Goal: Communication & Community: Answer question/provide support

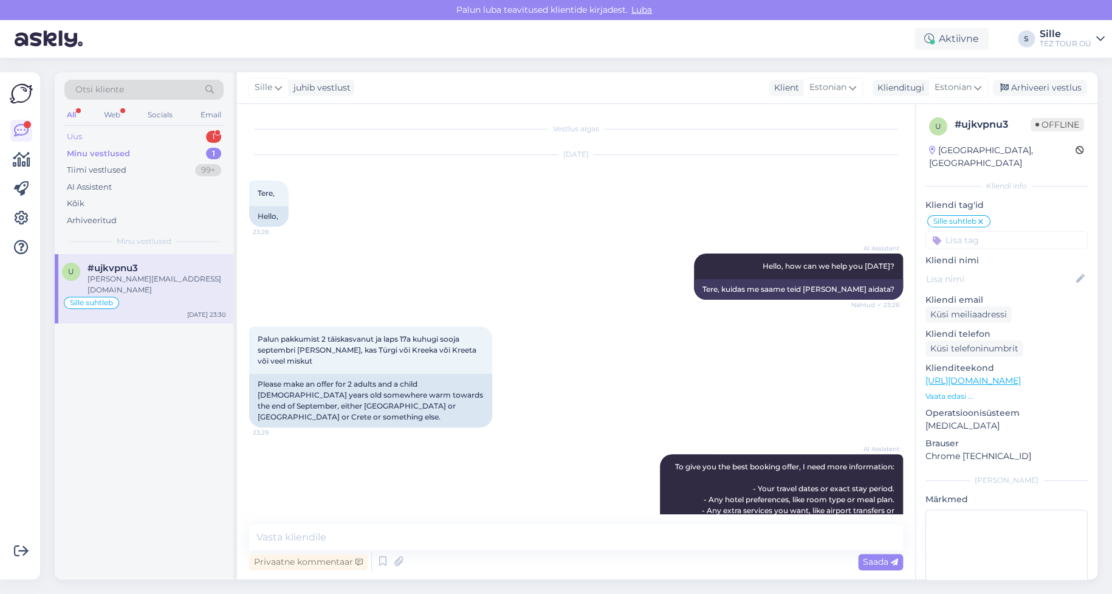
scroll to position [487, 0]
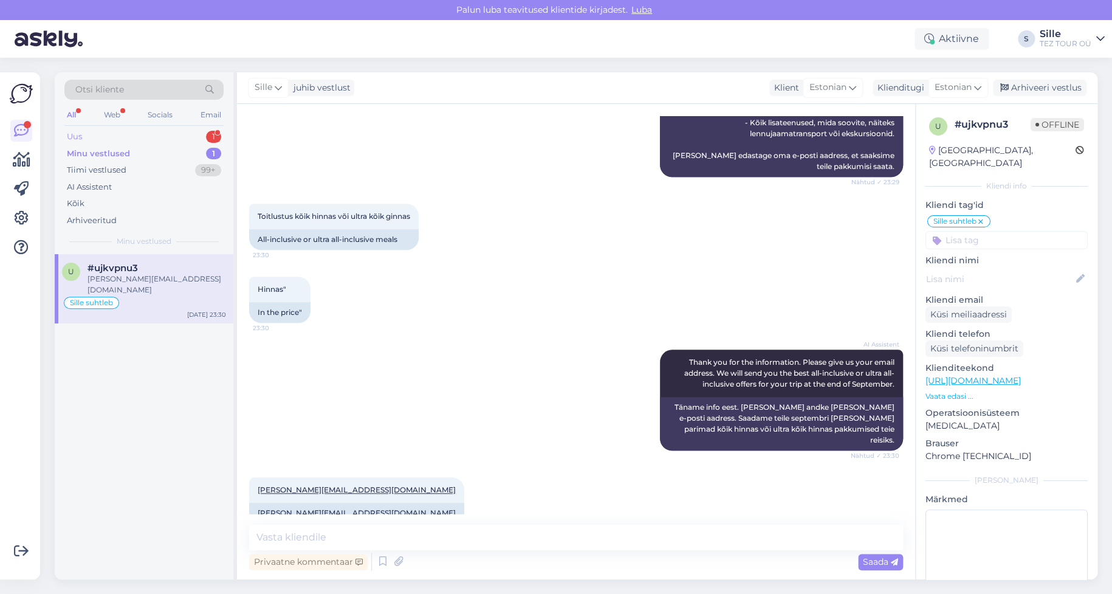
click at [100, 133] on div "Uus 1" at bounding box center [143, 136] width 159 height 17
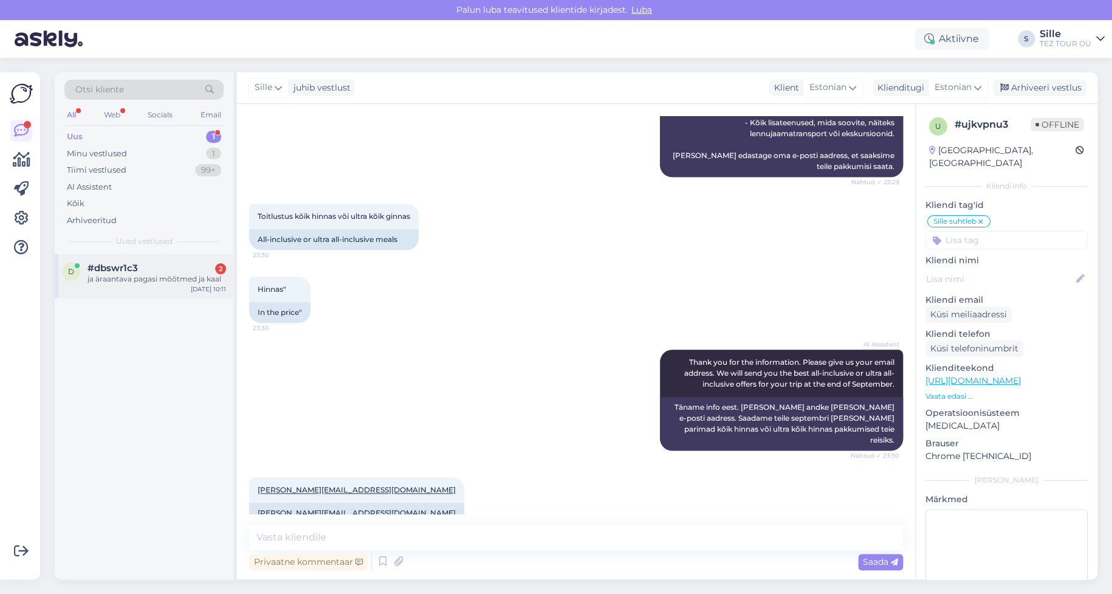
click at [128, 277] on div "ja äraantava pagasi mõõtmed ja kaal" at bounding box center [156, 278] width 139 height 11
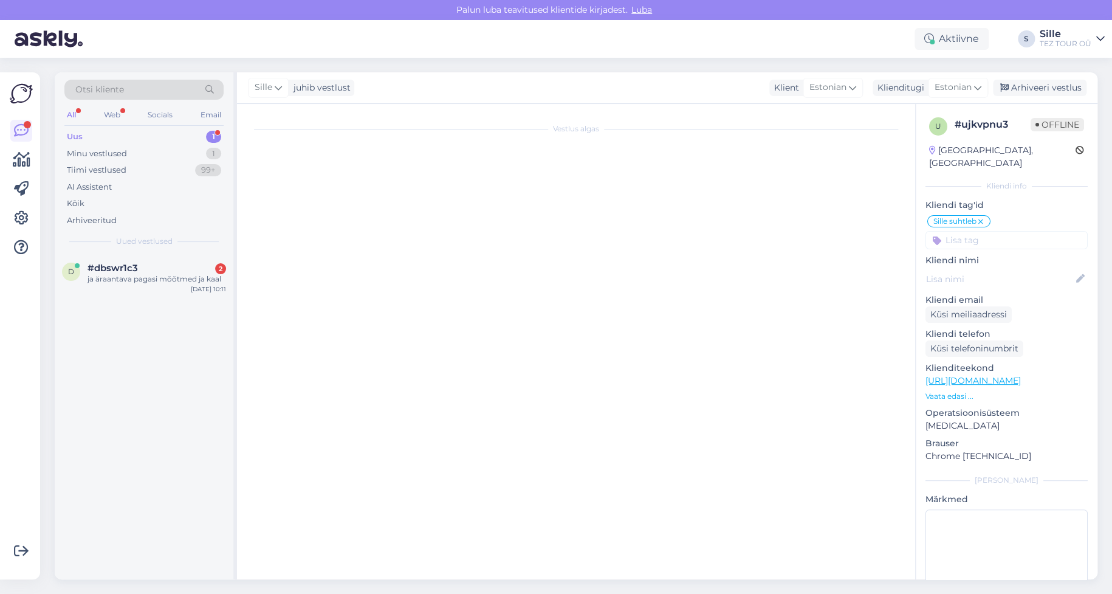
scroll to position [388, 0]
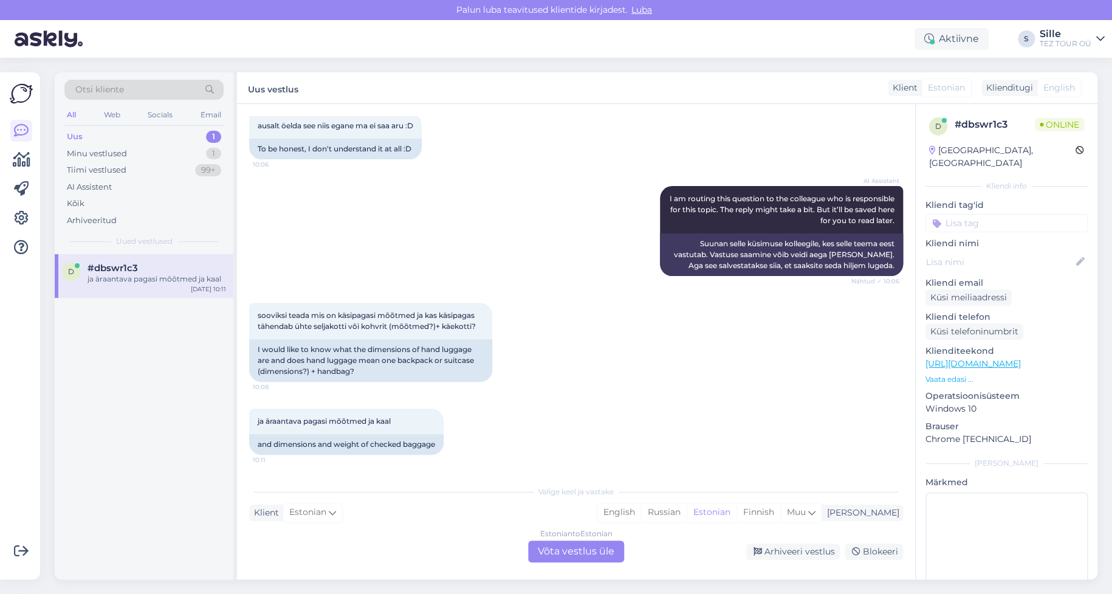
click at [581, 549] on div "Estonian to Estonian Võta vestlus üle" at bounding box center [576, 551] width 96 height 22
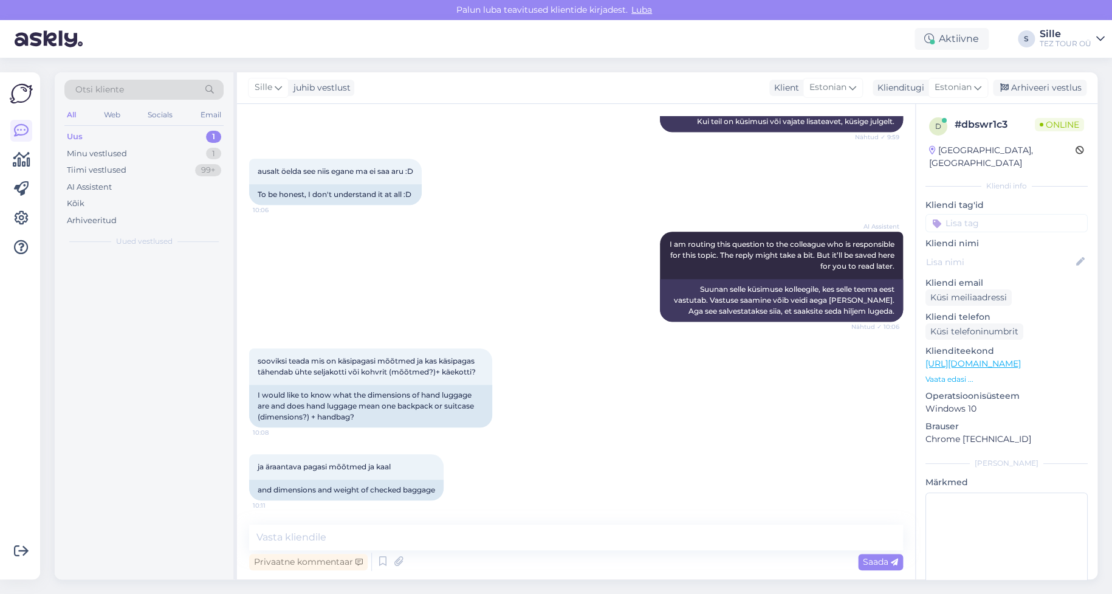
scroll to position [341, 0]
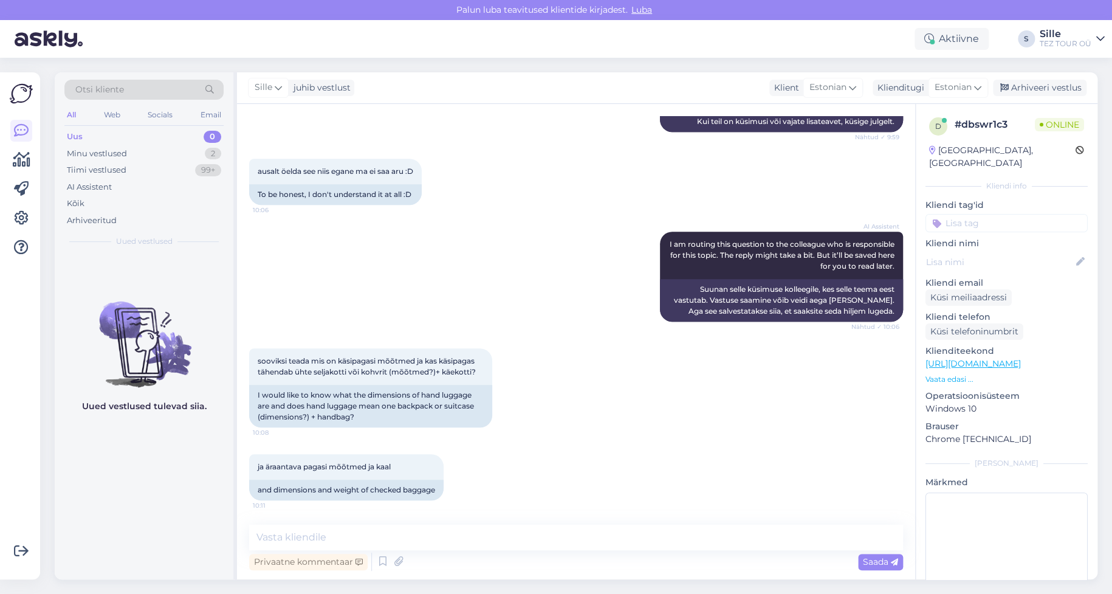
drag, startPoint x: 952, startPoint y: 216, endPoint x: 955, endPoint y: 210, distance: 6.3
click at [952, 215] on input at bounding box center [1006, 223] width 162 height 18
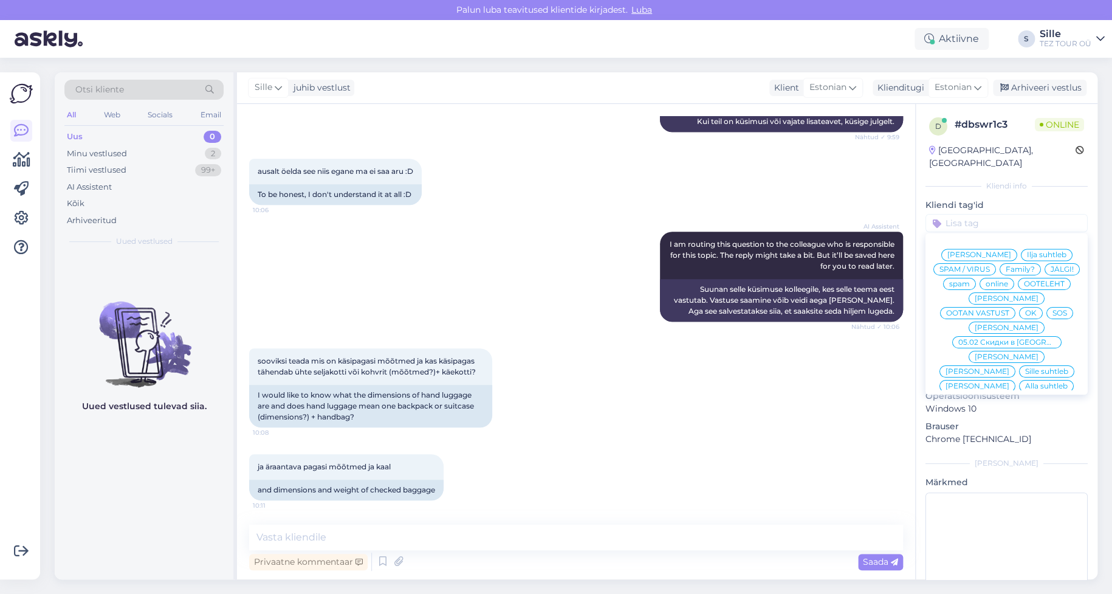
click at [1025, 368] on span "Sille suhtleb" at bounding box center [1046, 371] width 43 height 7
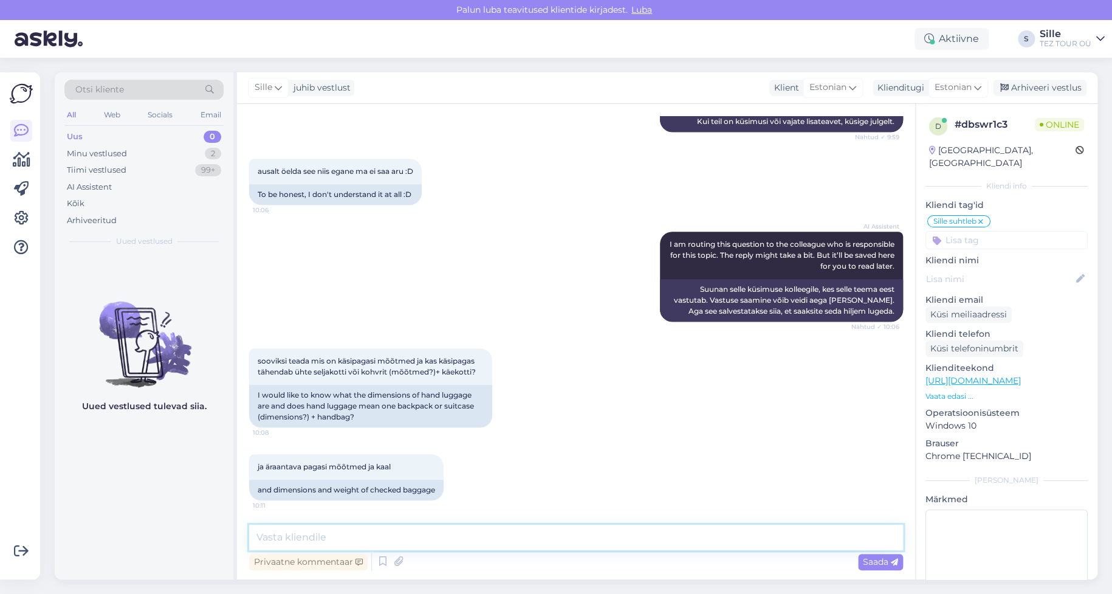
click at [280, 534] on textarea at bounding box center [576, 537] width 654 height 26
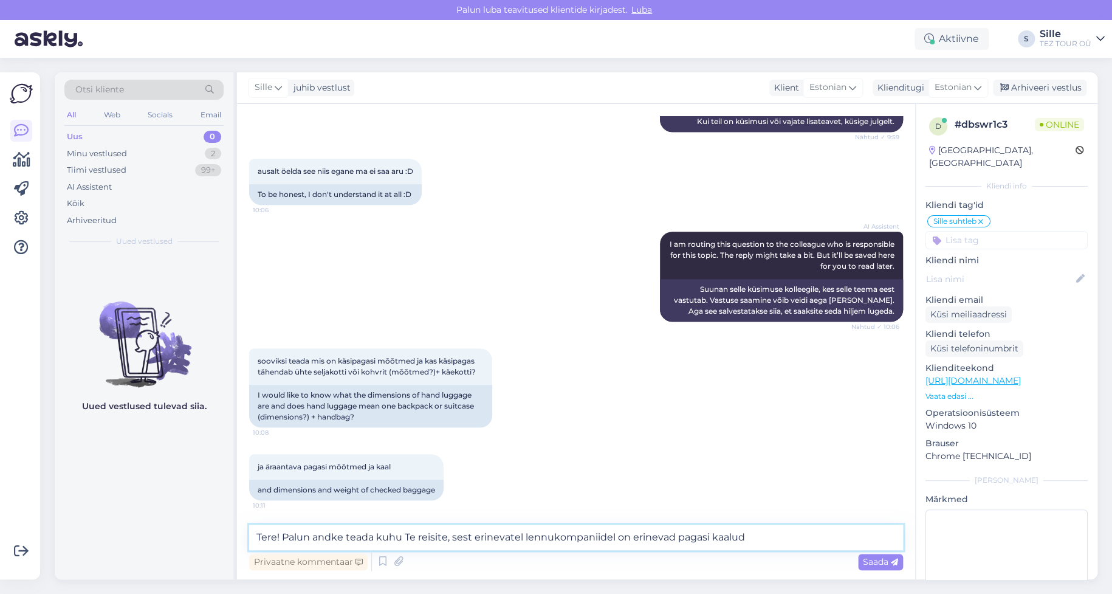
type textarea "Tere! Palun andke teada kuhu Te reisite, sest erinevatel lennukompaniidel on er…"
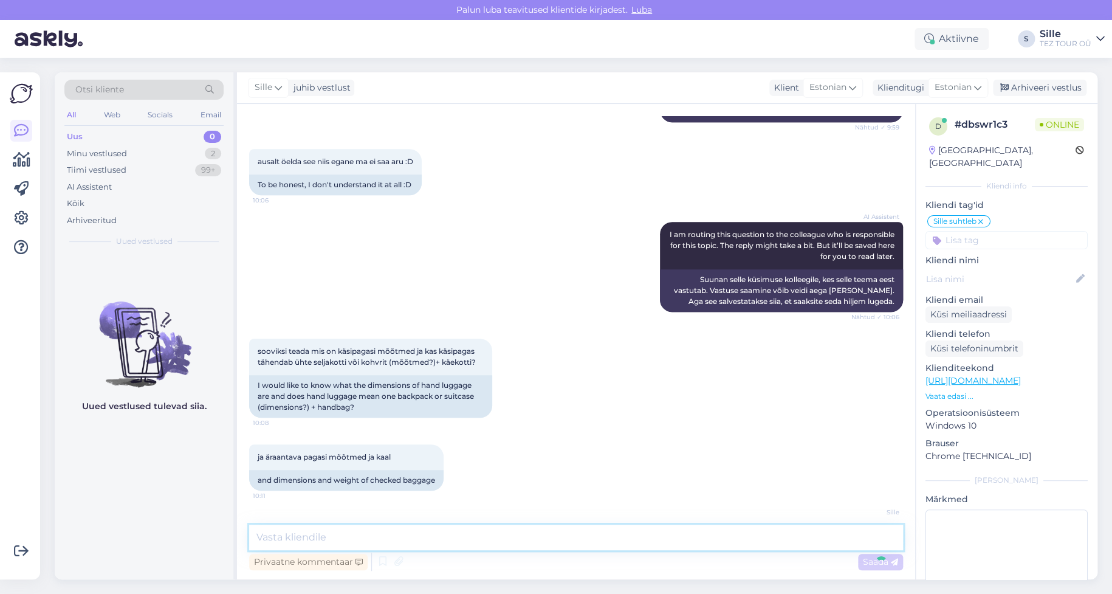
scroll to position [405, 0]
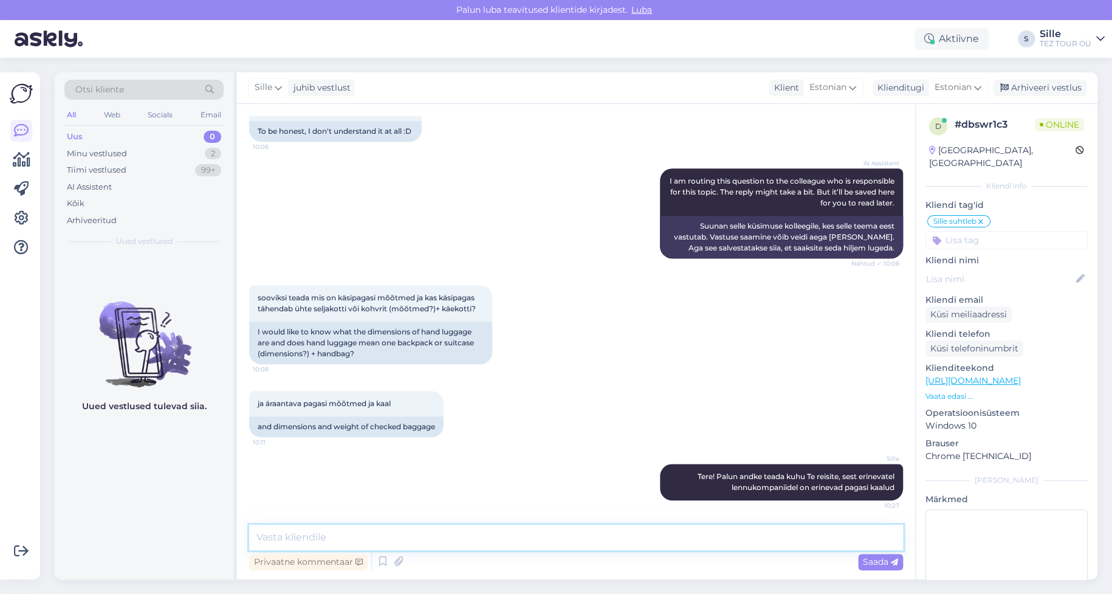
click at [334, 535] on textarea at bounding box center [576, 537] width 654 height 26
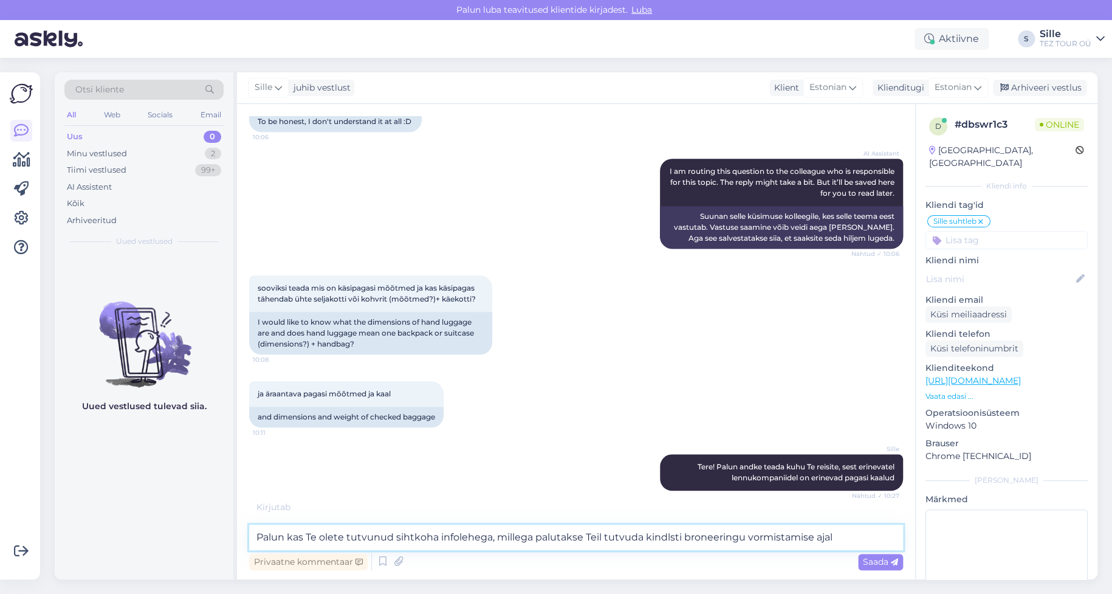
type textarea "Palun kas Te olete tutvunud sihtkoha infolehega, millega palutakse Teil tutvuda…"
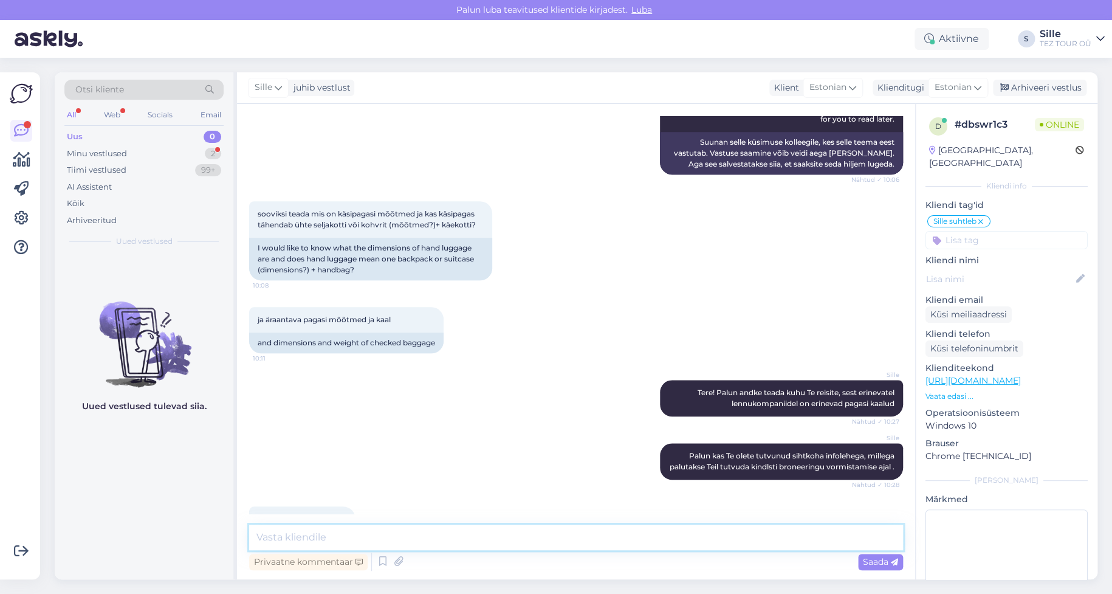
scroll to position [532, 0]
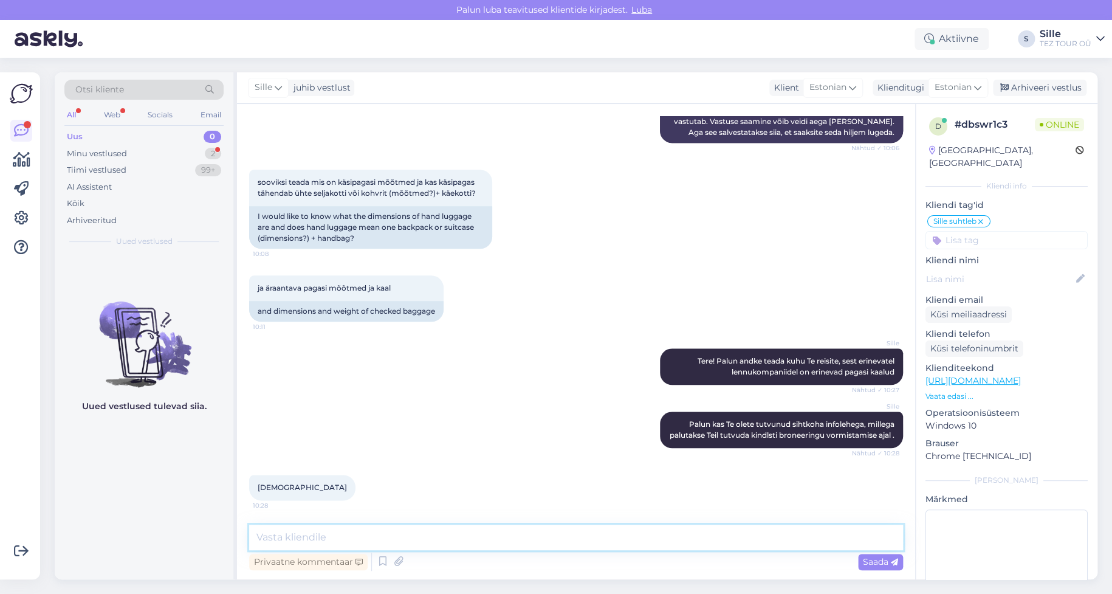
click at [278, 538] on textarea at bounding box center [576, 537] width 654 height 26
click at [291, 535] on textarea at bounding box center [576, 537] width 654 height 26
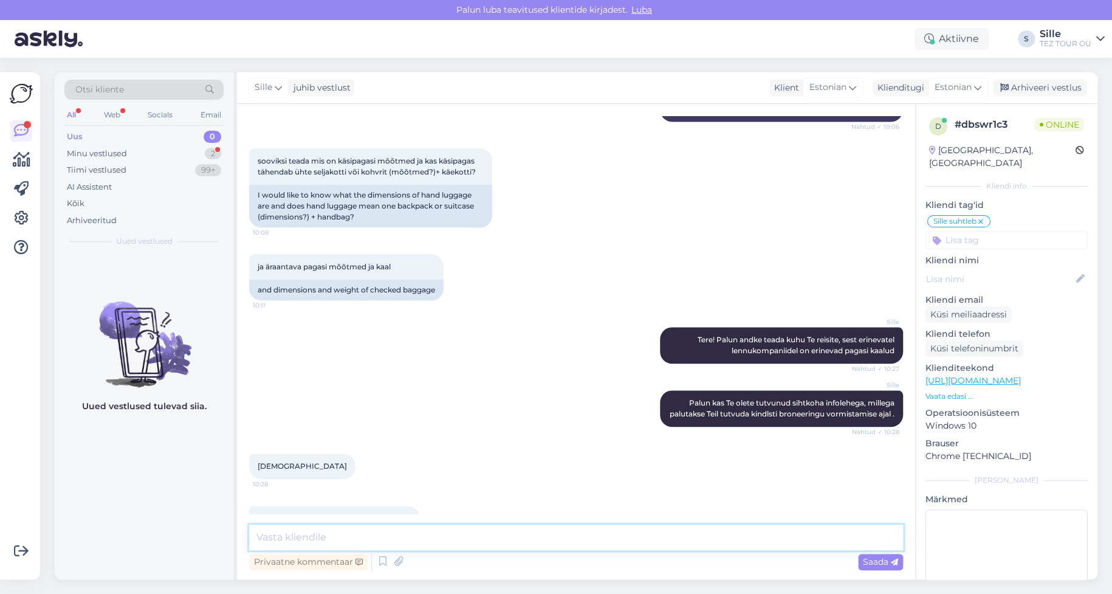
scroll to position [583, 0]
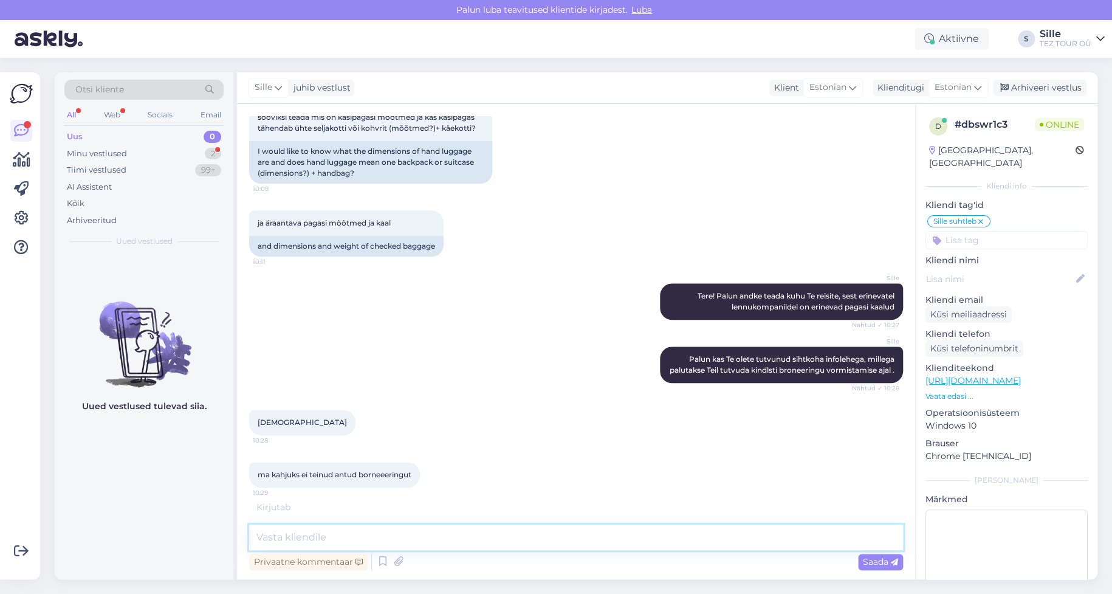
click at [284, 538] on textarea at bounding box center [576, 537] width 654 height 26
paste textarea "Freebird Airlines Registreeritava pagasi piirmäär on 20 kg reisija kohta. Alla …"
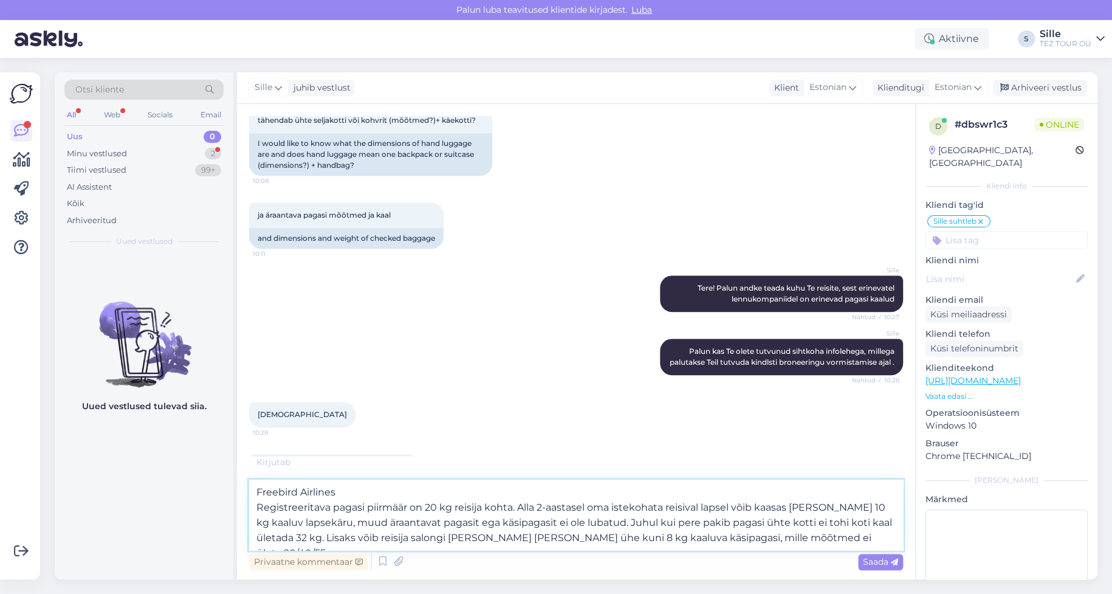
drag, startPoint x: 349, startPoint y: 489, endPoint x: 244, endPoint y: 485, distance: 105.2
click at [245, 484] on div "Vestlus algas [DATE] Tere! Tekkis küsimus pagasi suuruse osas, et meil bronnis …" at bounding box center [576, 341] width 678 height 475
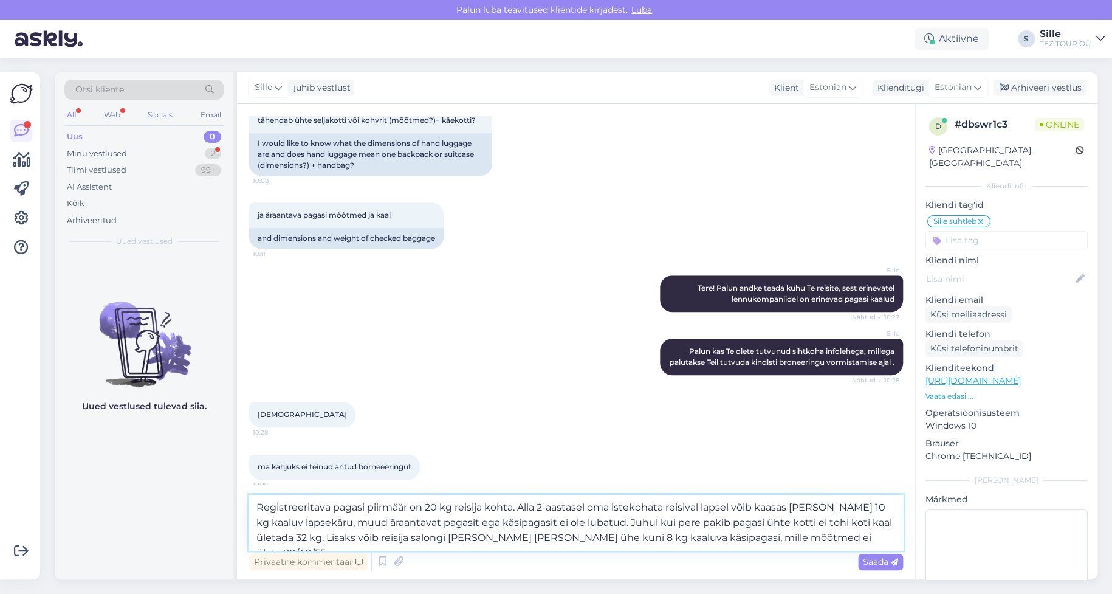
drag, startPoint x: 518, startPoint y: 508, endPoint x: 580, endPoint y: 521, distance: 62.7
click at [580, 521] on textarea "Registreeritava pagasi piirmäär on 20 kg reisija kohta. Alla 2-aastasel oma ist…" at bounding box center [576, 522] width 654 height 55
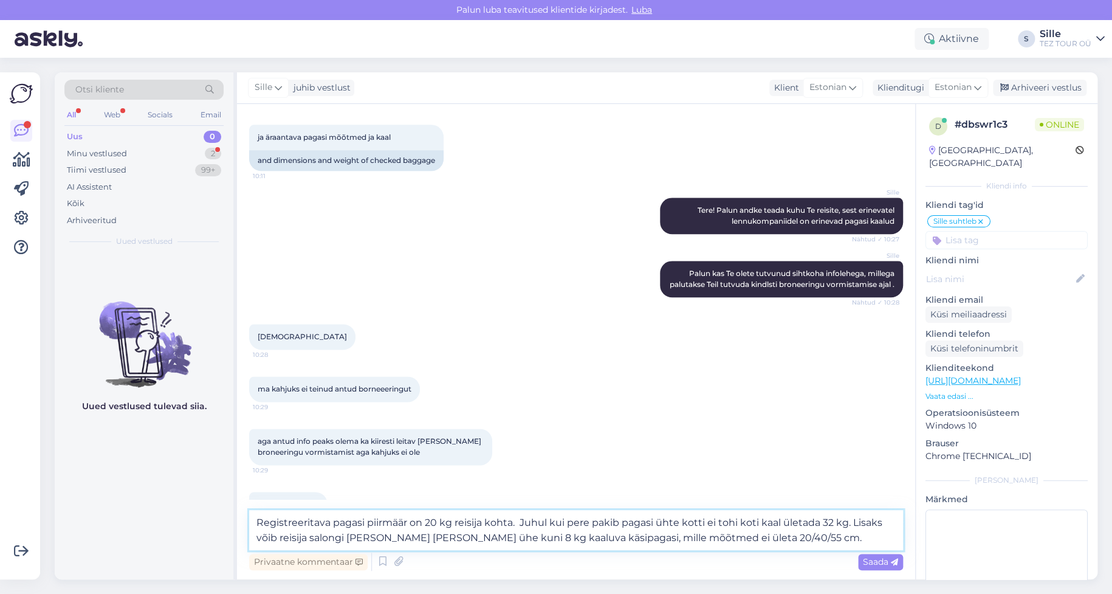
scroll to position [713, 0]
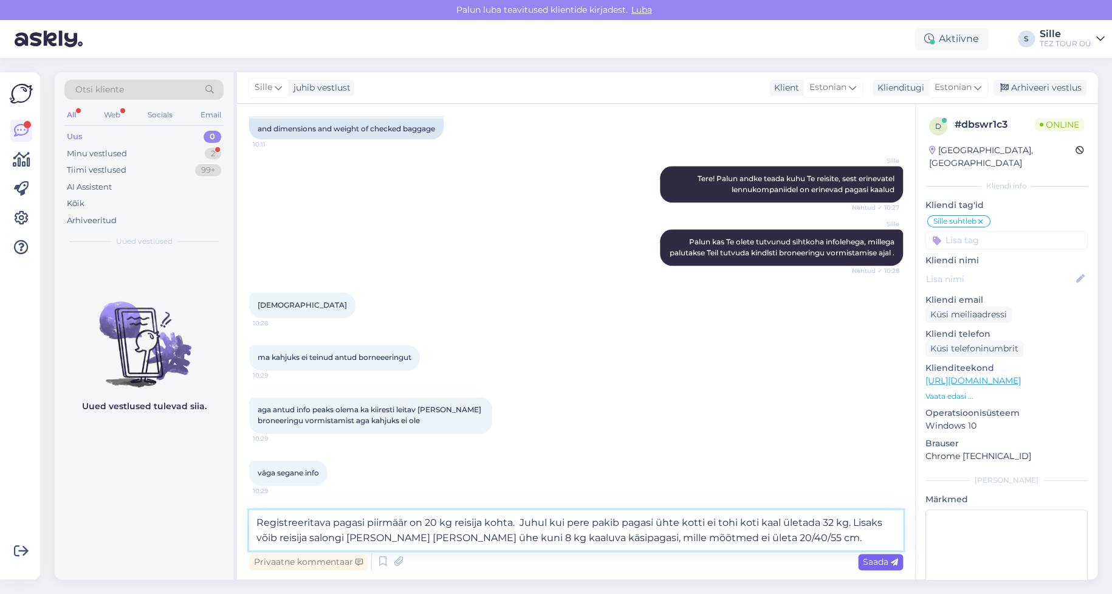
type textarea "Registreeritava pagasi piirmäär on 20 kg reisija kohta. Juhul kui pere pakib pa…"
click at [873, 564] on span "Saada" at bounding box center [880, 561] width 35 height 11
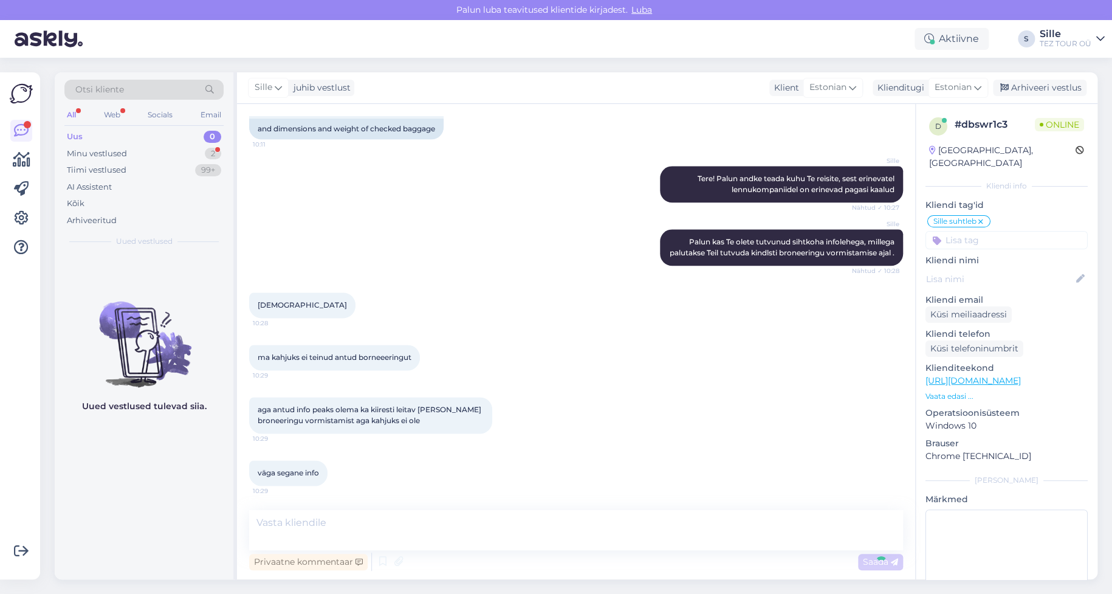
scroll to position [784, 0]
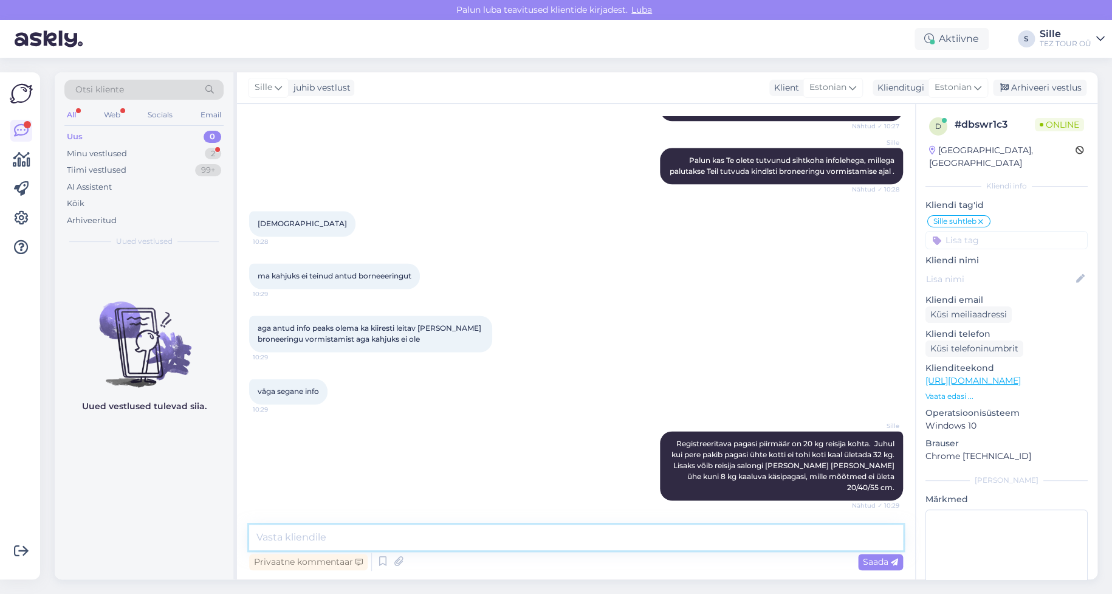
click at [268, 532] on textarea at bounding box center [576, 537] width 654 height 26
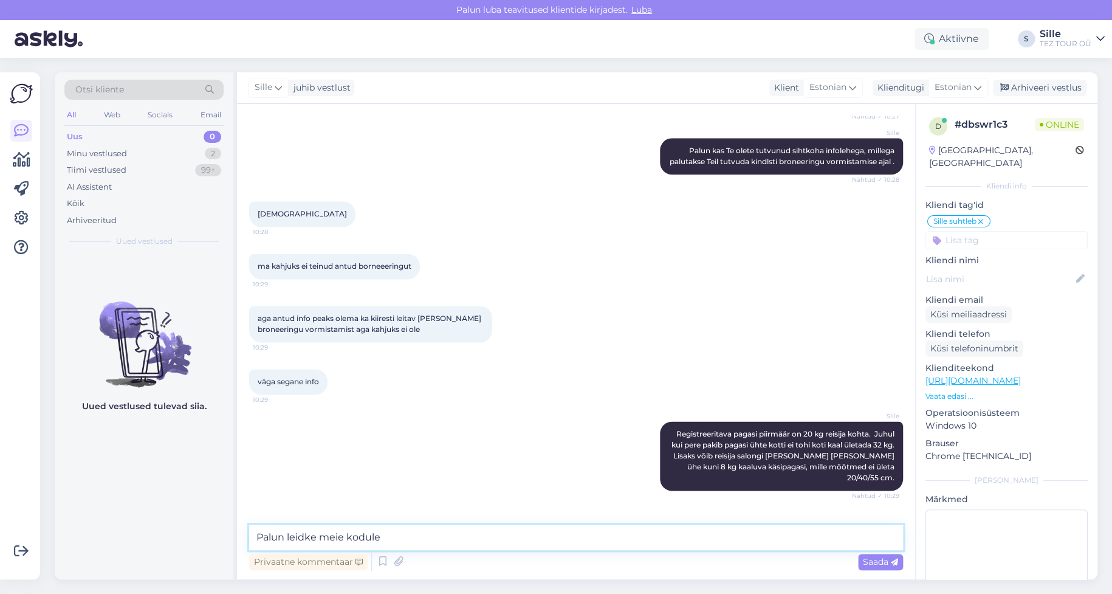
scroll to position [848, 0]
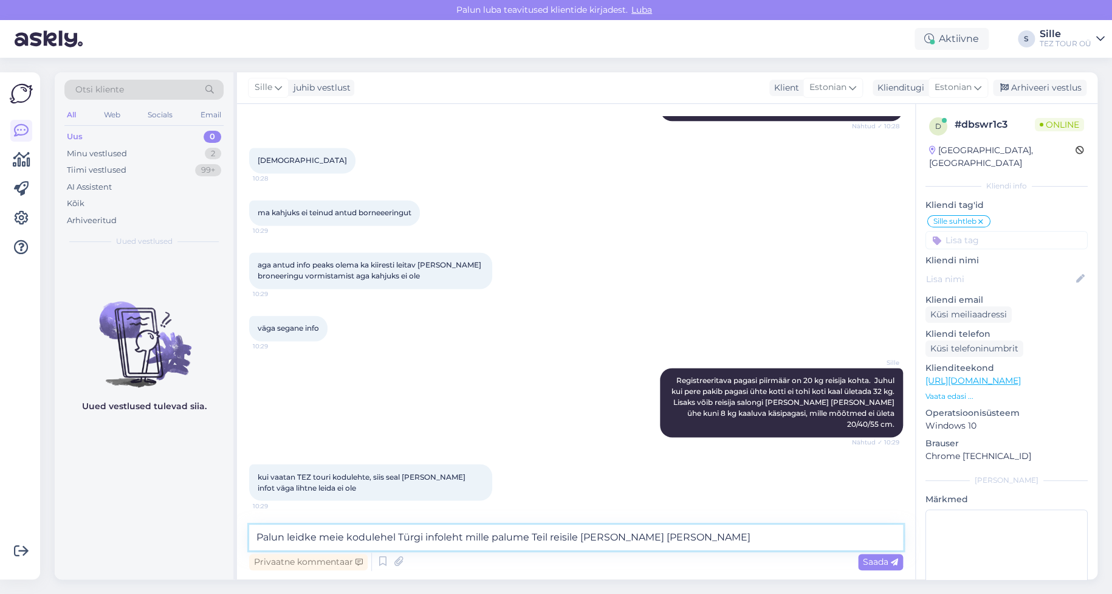
type textarea "Palun leidke meie kodulehel Türgi infoleht mille palume Teil reisile [PERSON_NA…"
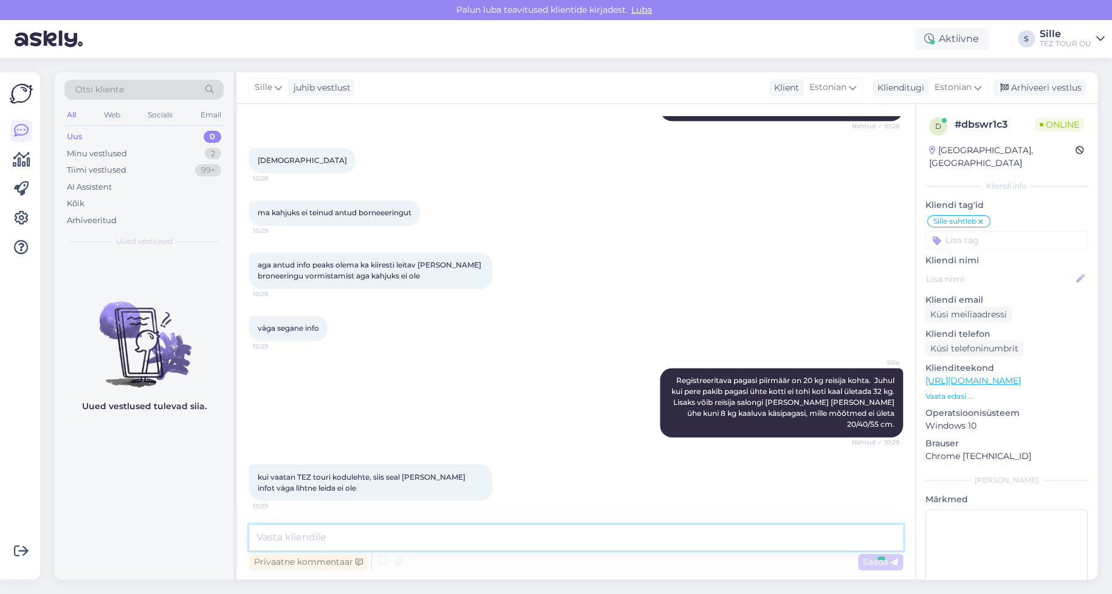
scroll to position [911, 0]
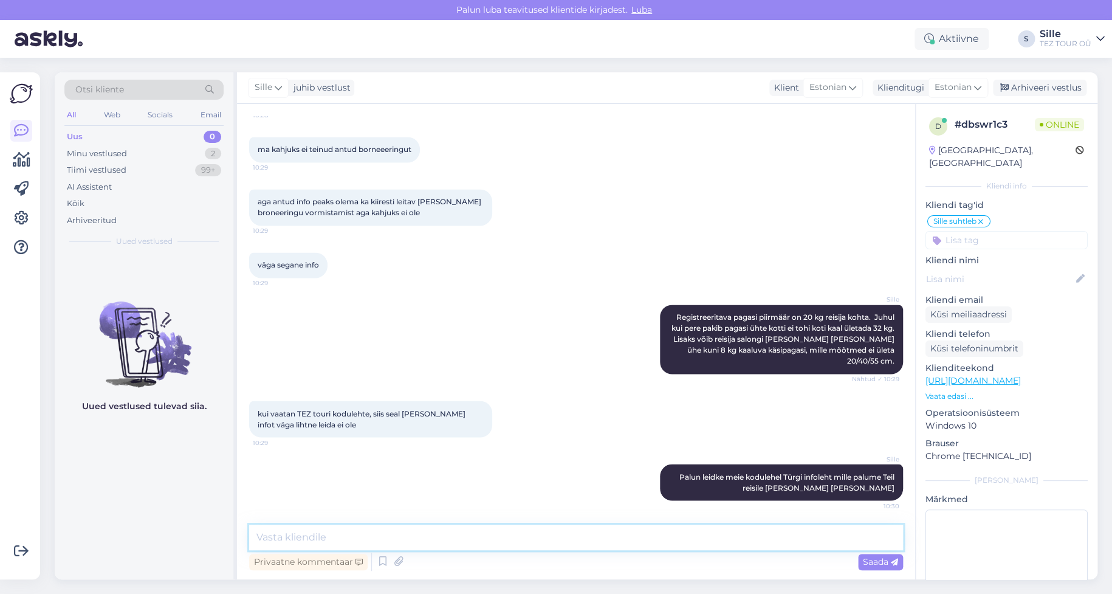
click at [310, 537] on textarea at bounding box center [576, 537] width 654 height 26
paste textarea "E"
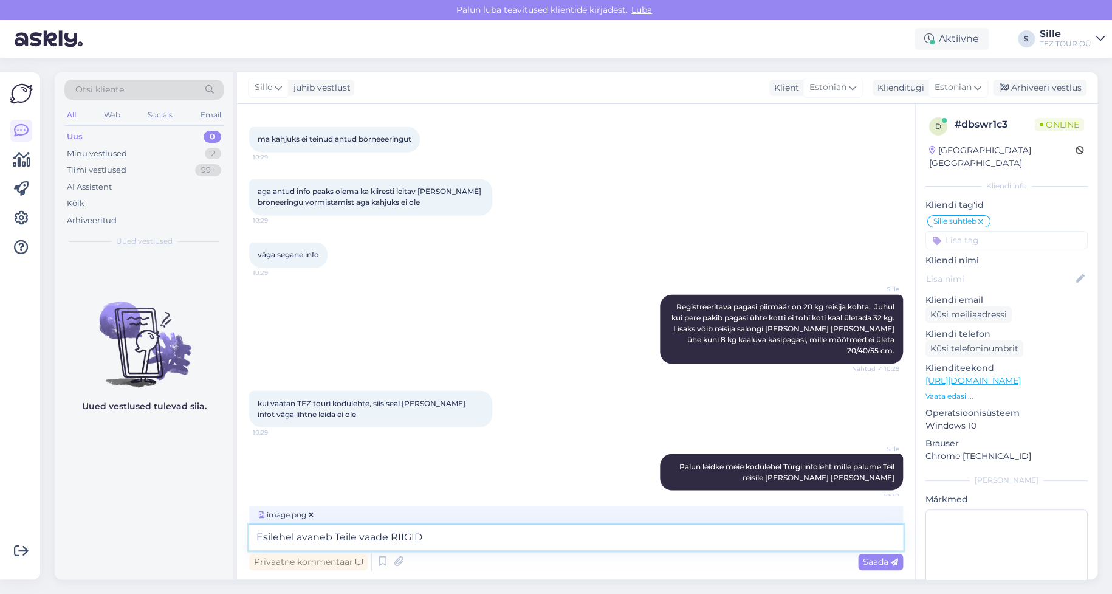
type textarea "Esilehel avaneb Teile vaade RIIGID"
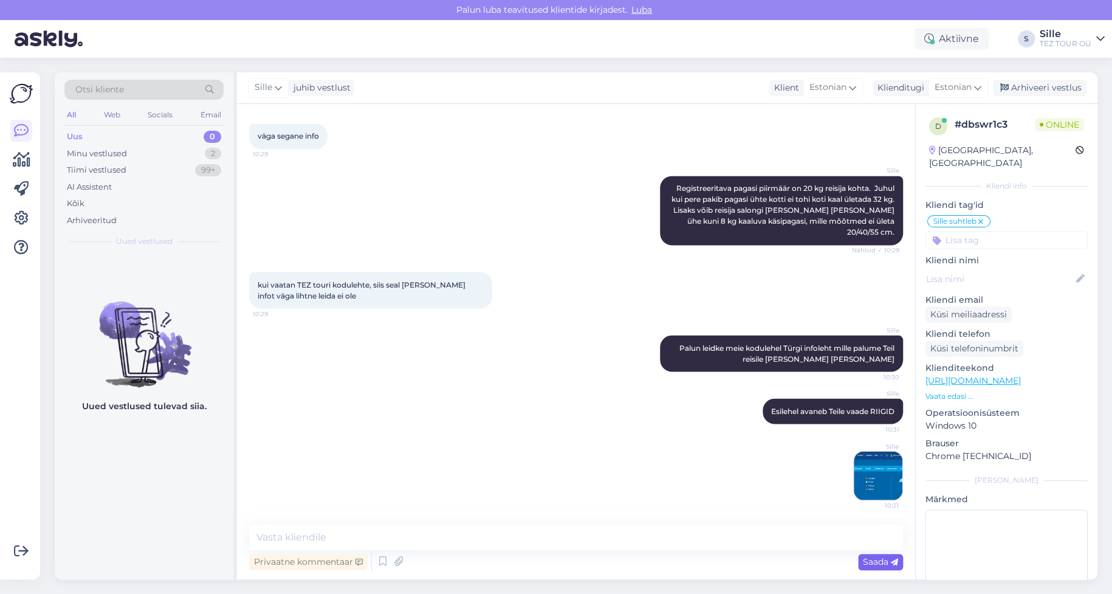
click at [876, 558] on span "Saada" at bounding box center [880, 561] width 35 height 11
click at [362, 542] on textarea at bounding box center [576, 537] width 654 height 26
click at [276, 536] on textarea at bounding box center [576, 537] width 654 height 26
type textarea "Seejärel avate Teie sihtkoha TÜRGI"
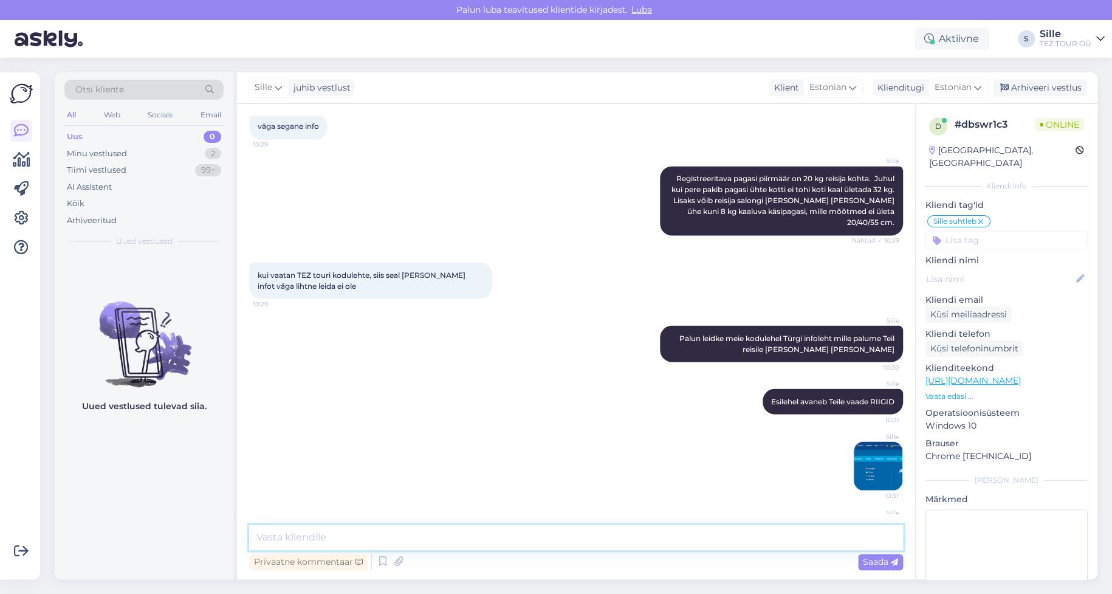
scroll to position [1091, 0]
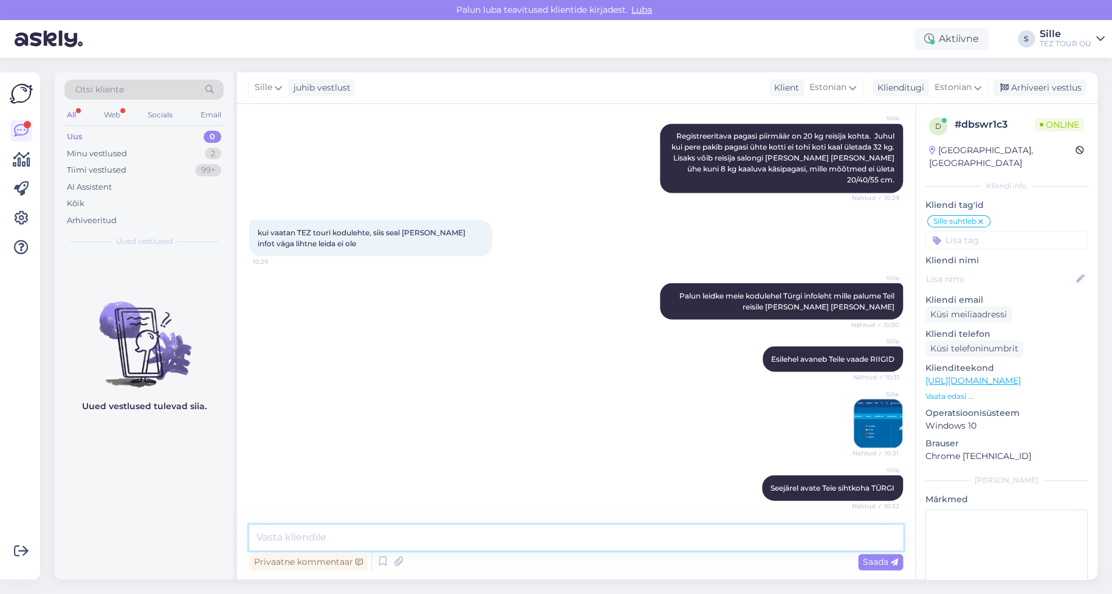
click at [317, 529] on textarea at bounding box center [576, 537] width 654 height 26
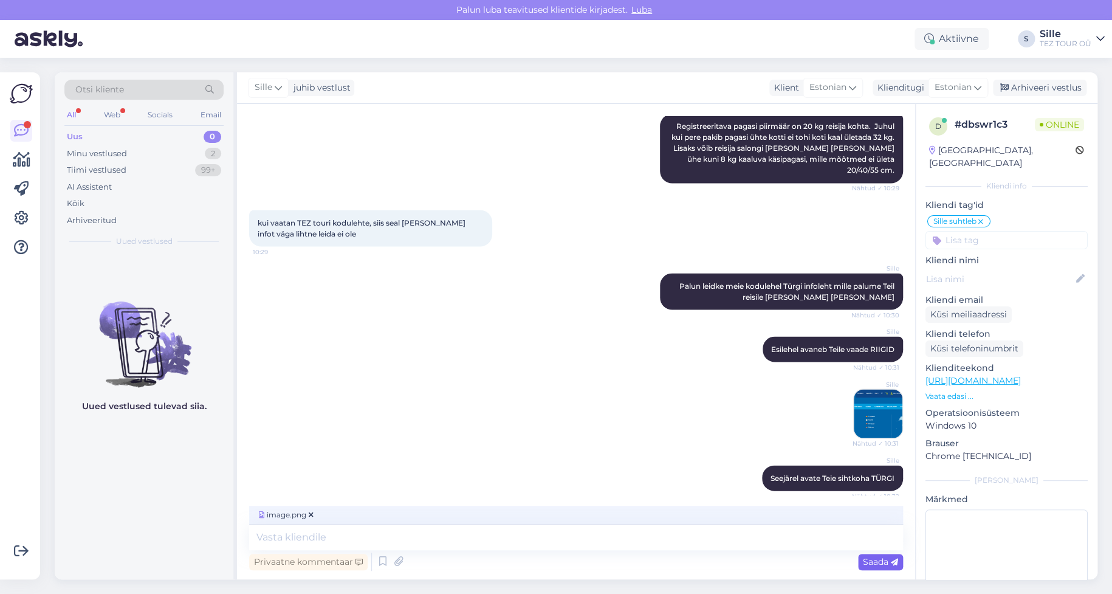
click at [871, 557] on span "Saada" at bounding box center [880, 561] width 35 height 11
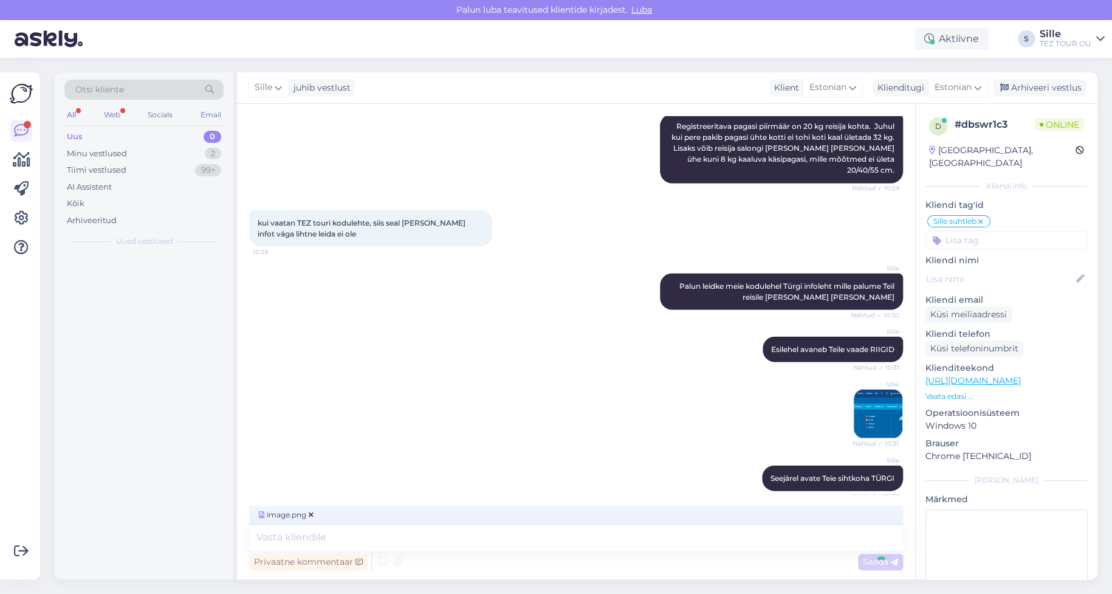
scroll to position [1168, 0]
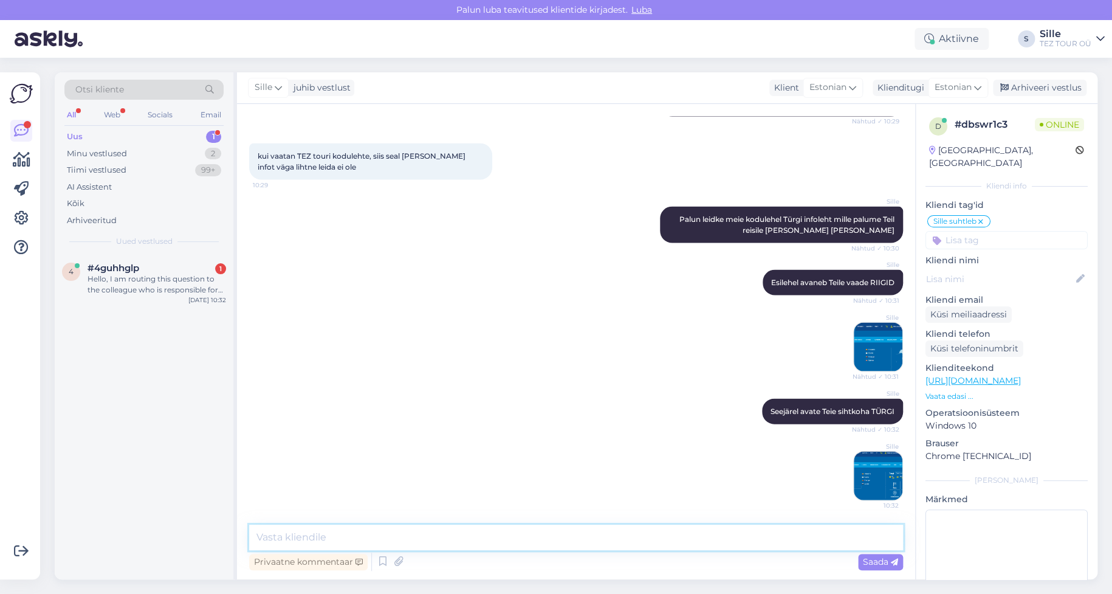
click at [315, 534] on textarea at bounding box center [576, 537] width 654 height 26
type textarea "Kolmanda kliki kaugusel avaneb Teil [PERSON_NAME] all INFOLEHT"
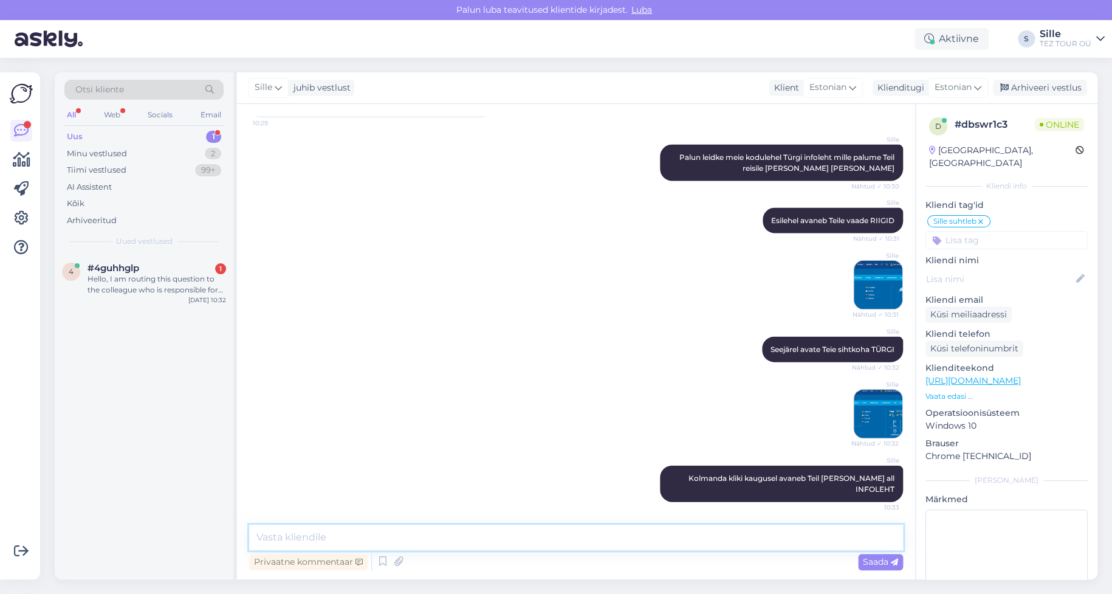
click at [334, 529] on textarea at bounding box center [576, 537] width 654 height 26
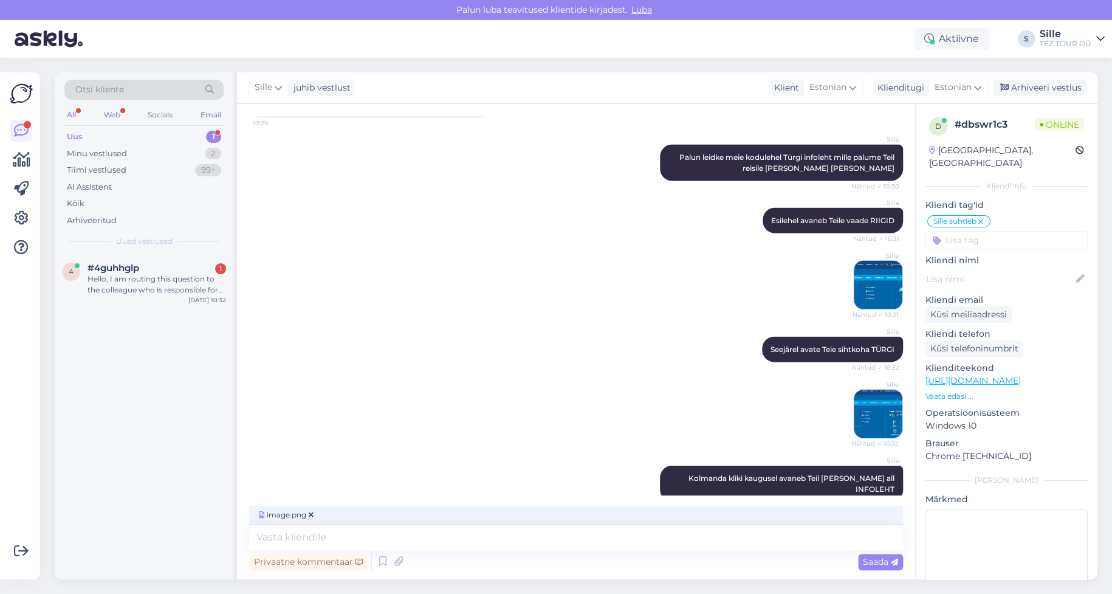
click at [876, 563] on span "Saada" at bounding box center [880, 561] width 35 height 11
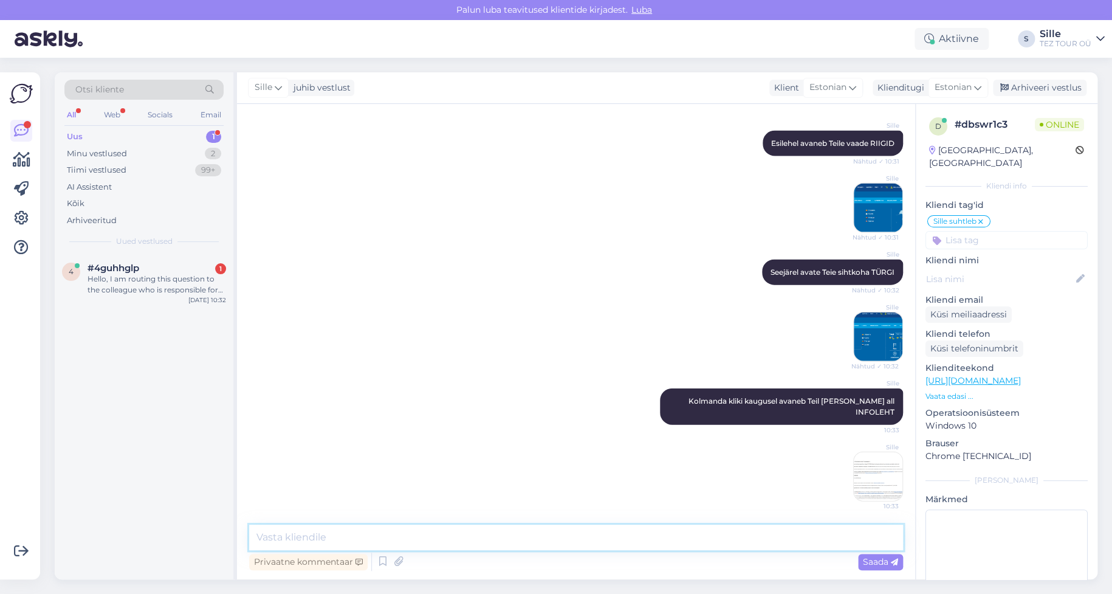
click at [380, 542] on textarea at bounding box center [576, 537] width 654 height 26
click at [868, 558] on span "Saada" at bounding box center [880, 561] width 35 height 11
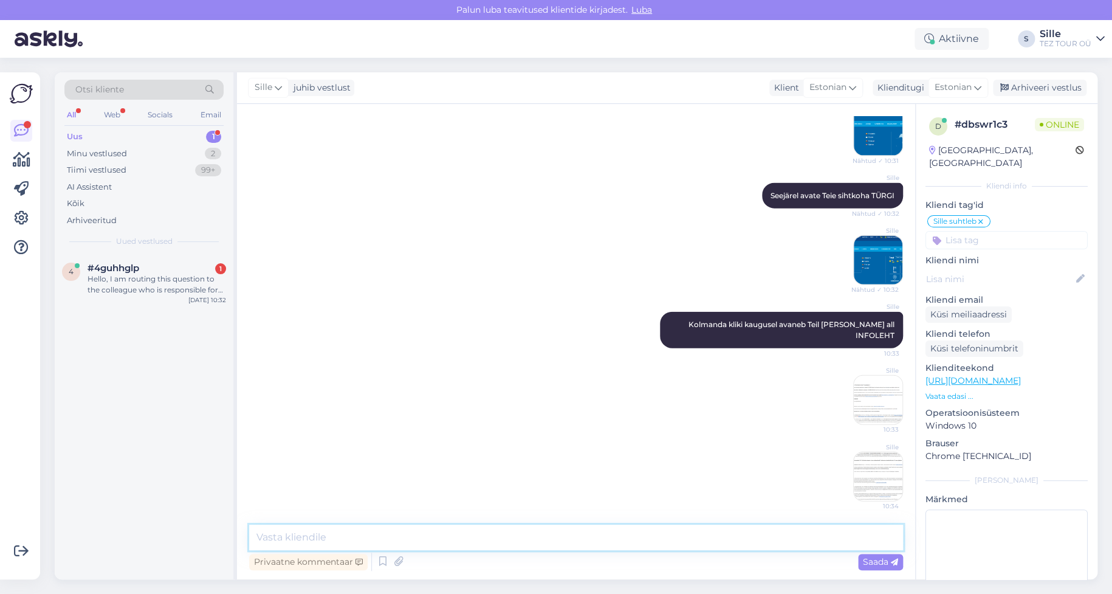
click at [301, 539] on textarea at bounding box center [576, 537] width 654 height 26
click at [867, 562] on span "Saada" at bounding box center [880, 561] width 35 height 11
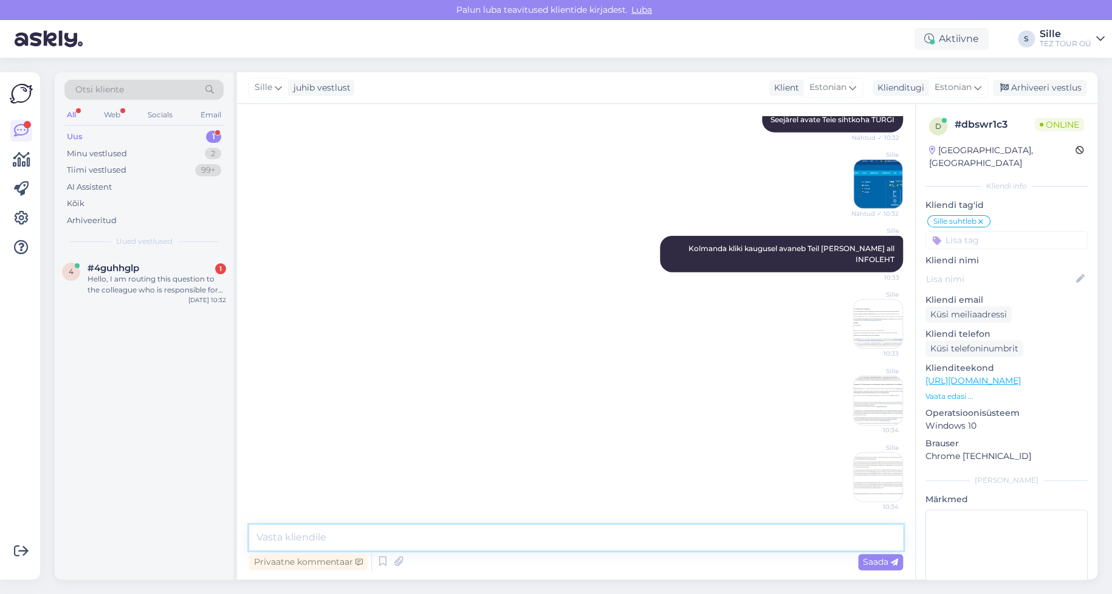
click at [300, 536] on textarea at bounding box center [576, 537] width 654 height 26
type textarea "Palume Teil infoleht välja printida ja reisile [PERSON_NAME] [PERSON_NAME]."
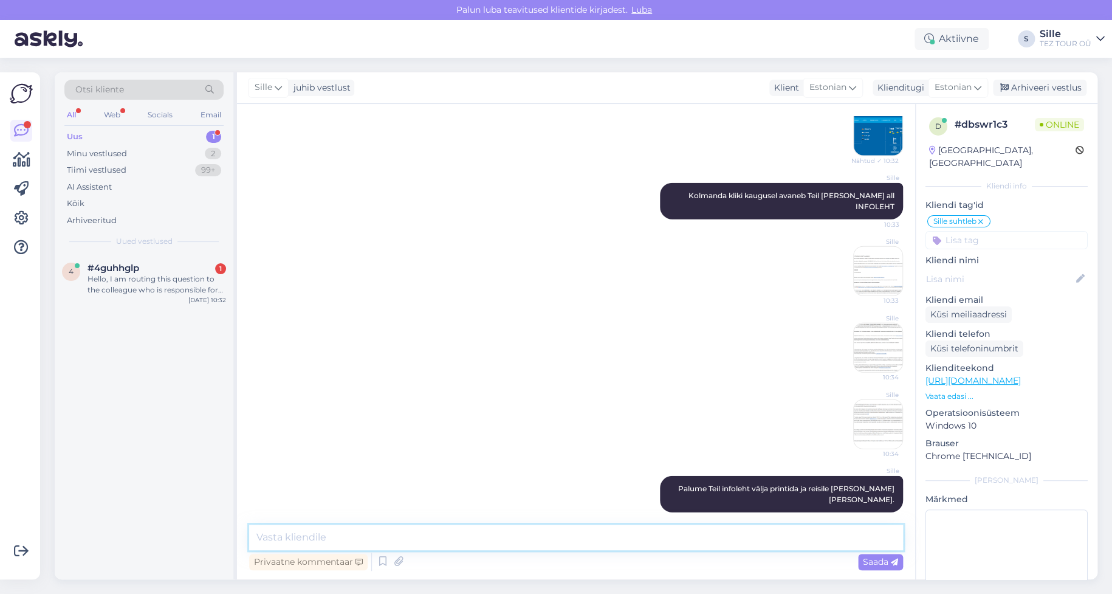
drag, startPoint x: 309, startPoint y: 540, endPoint x: 284, endPoint y: 528, distance: 28.3
click at [303, 538] on textarea at bounding box center [576, 537] width 654 height 26
click at [376, 536] on textarea "RFegistreeritaval pagasil otseselt mõõtmeid ei ole. Ei tohi ületada" at bounding box center [576, 537] width 654 height 26
drag, startPoint x: 677, startPoint y: 536, endPoint x: 687, endPoint y: 538, distance: 10.5
click at [677, 536] on textarea "RFegistreeritaval pagasil ( kohver või [PERSON_NAME] ) otseselt mõõtmeid ei ole…" at bounding box center [576, 537] width 654 height 26
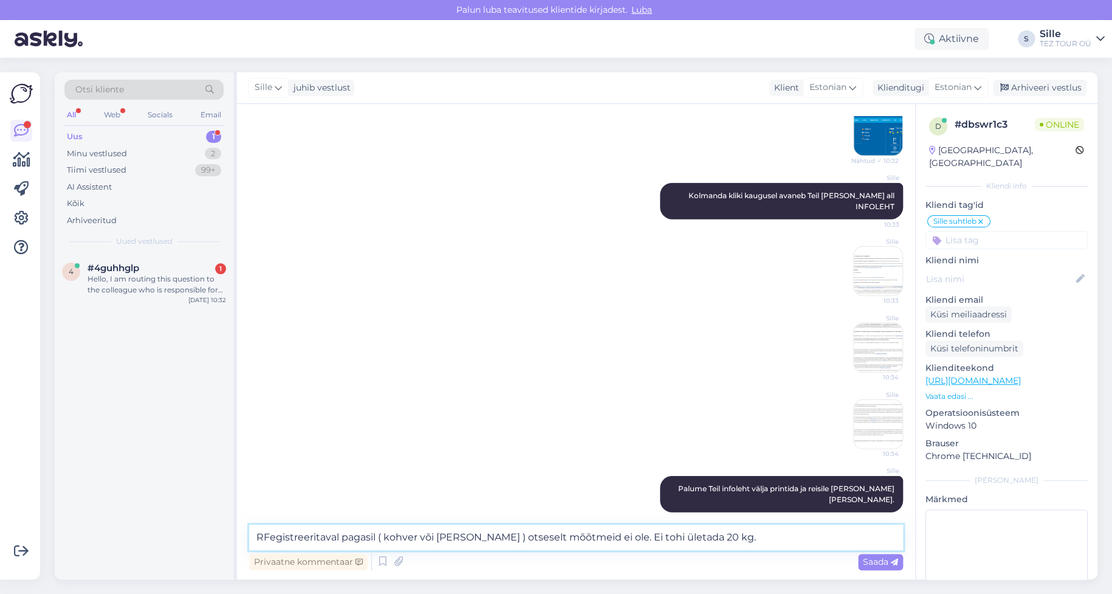
type textarea "RFegistreeritaval pagasil ( kohver või [PERSON_NAME] ) otseselt mõõtmeid ei ole…"
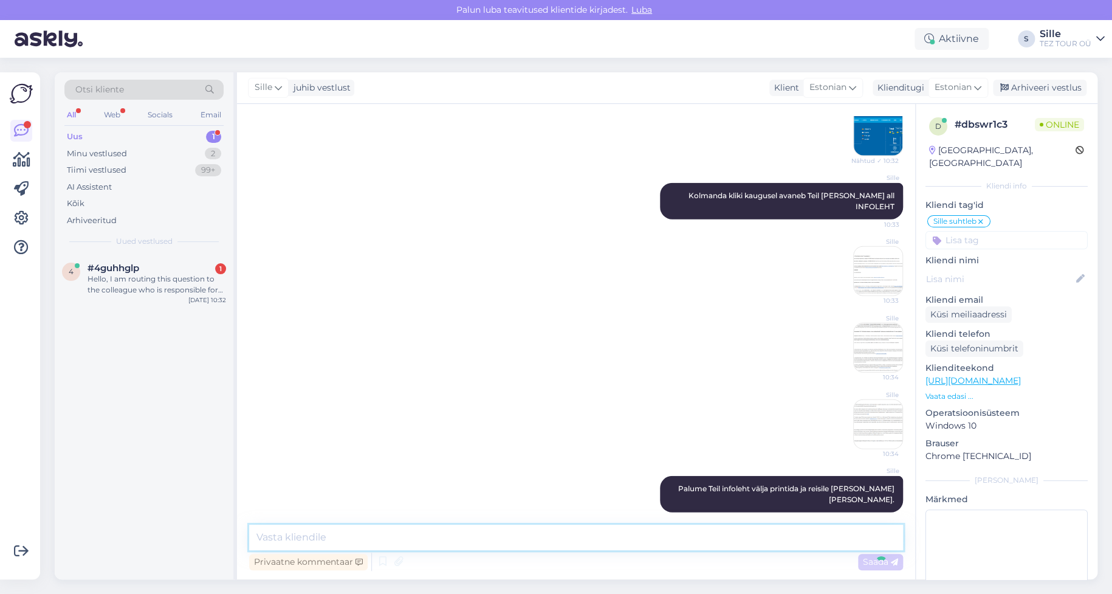
scroll to position [1565, 0]
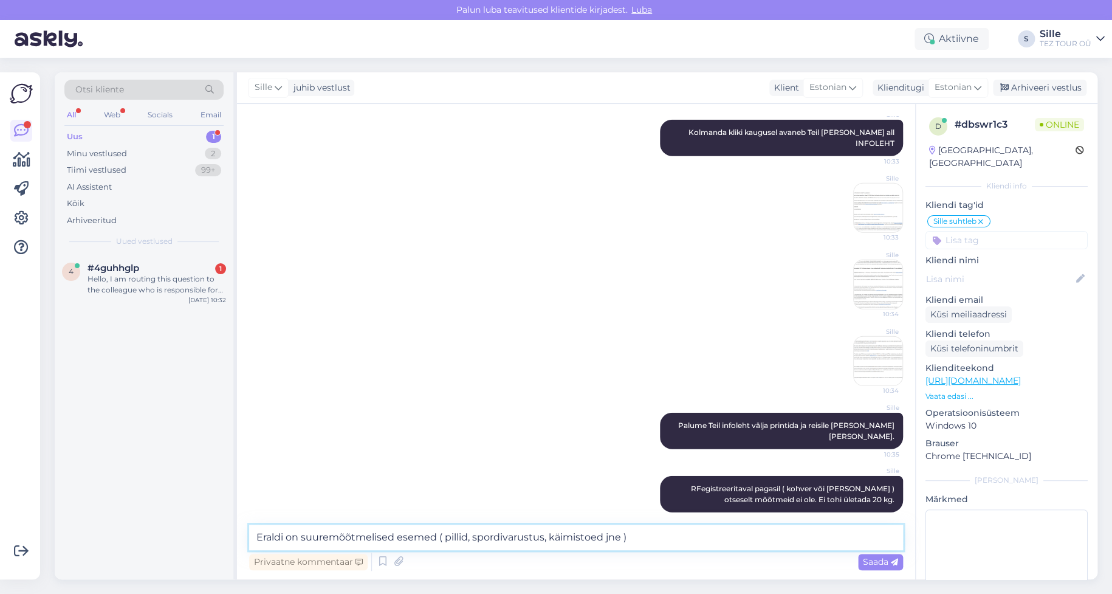
type textarea "Eraldi on suuremõõtmelised esemed ( pillid, spordivarustus, käimistoed jne )"
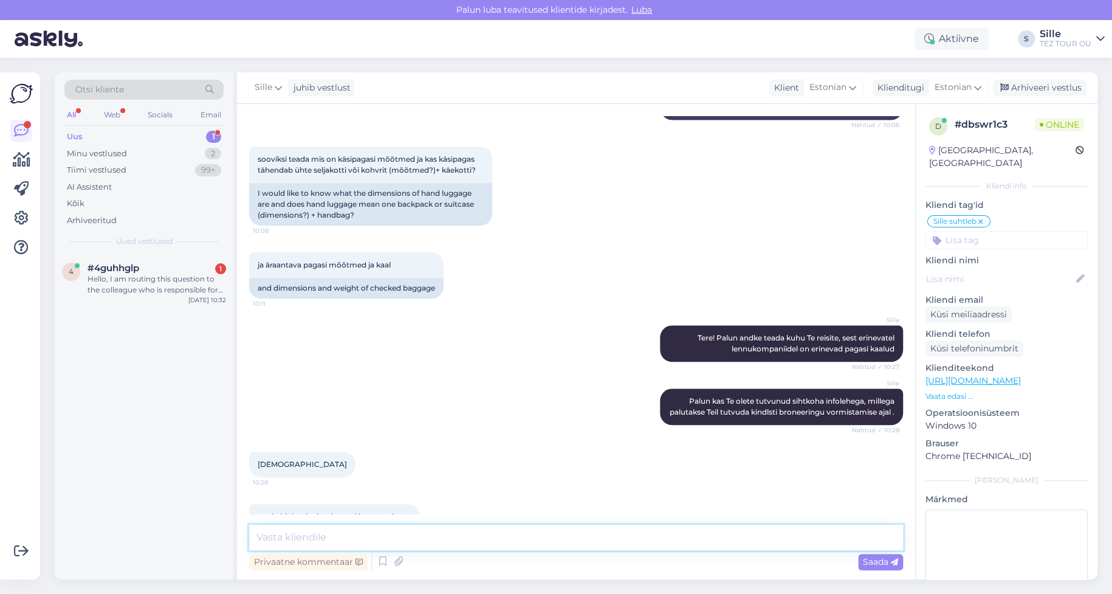
scroll to position [413, 0]
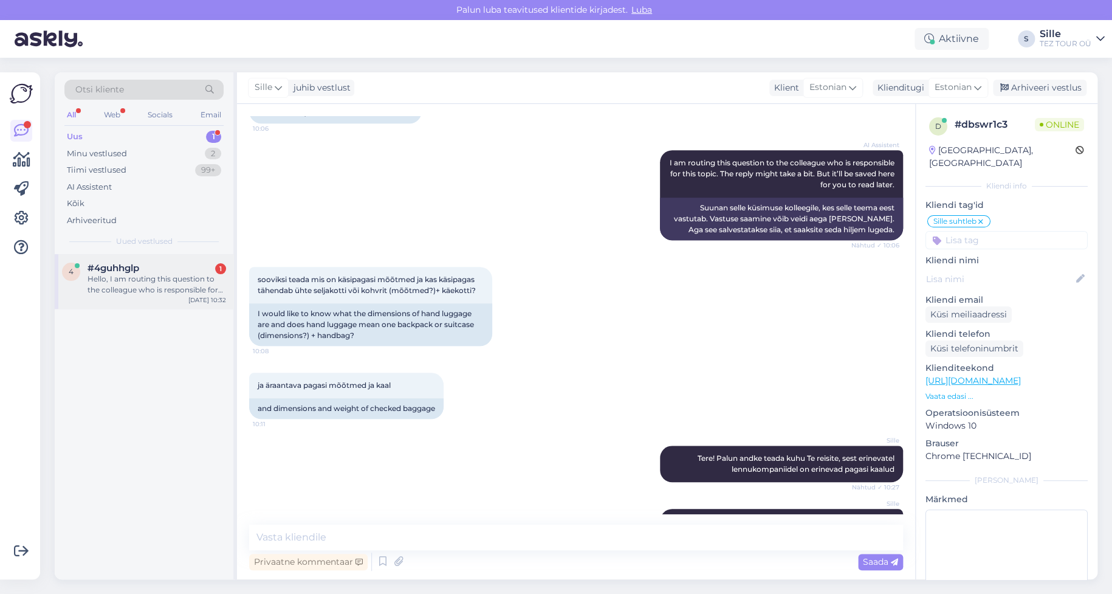
click at [136, 290] on div "Hello, I am routing this question to the colleague who is responsible for this …" at bounding box center [156, 284] width 139 height 22
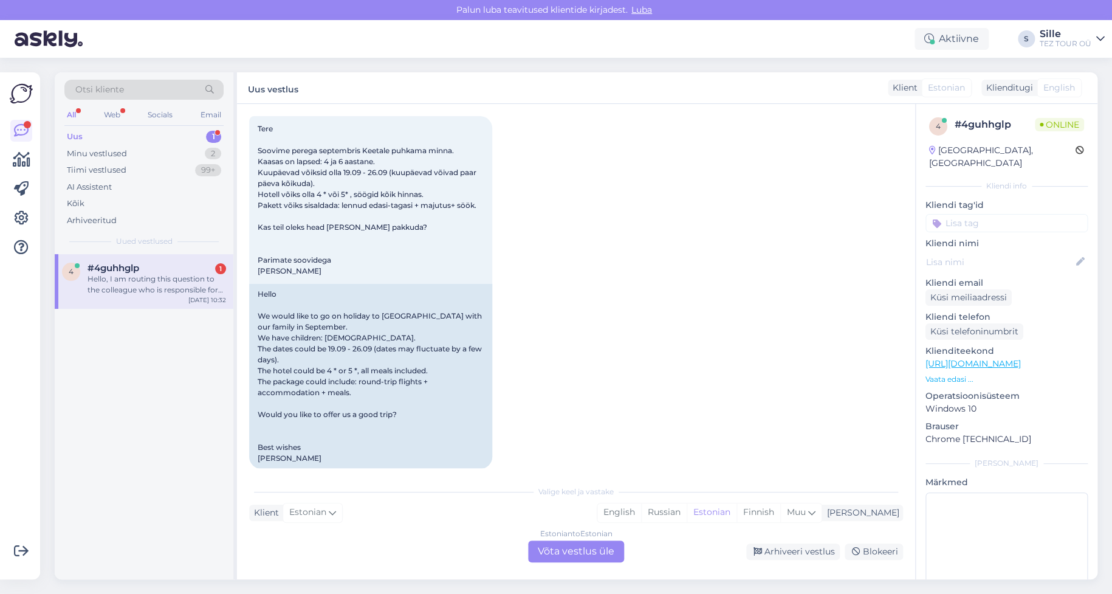
scroll to position [194, 0]
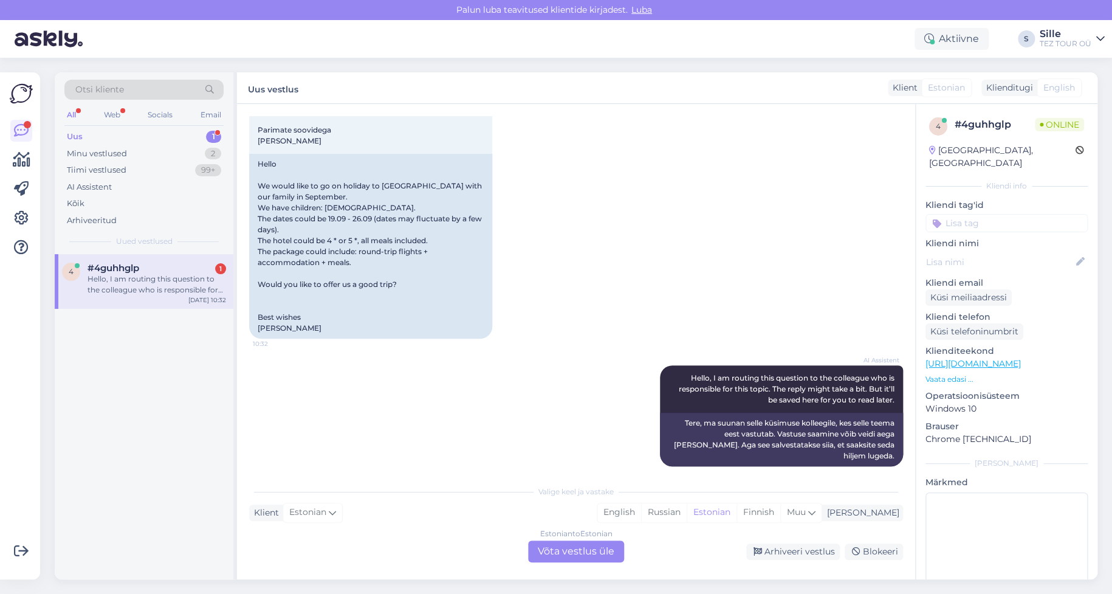
click at [574, 553] on div "Estonian to Estonian Võta vestlus üle" at bounding box center [576, 551] width 96 height 22
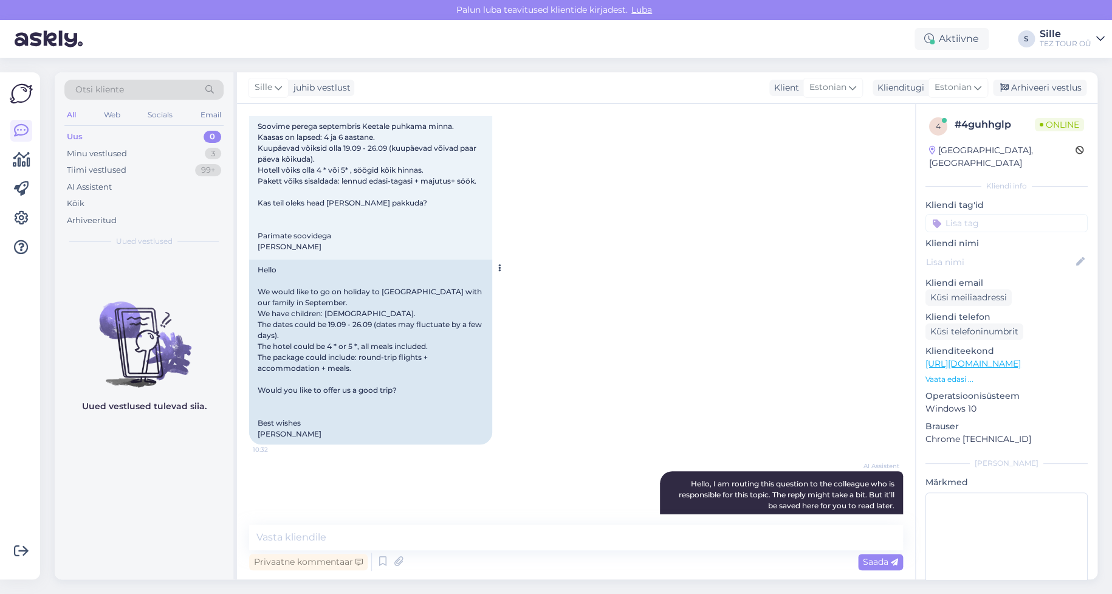
scroll to position [149, 0]
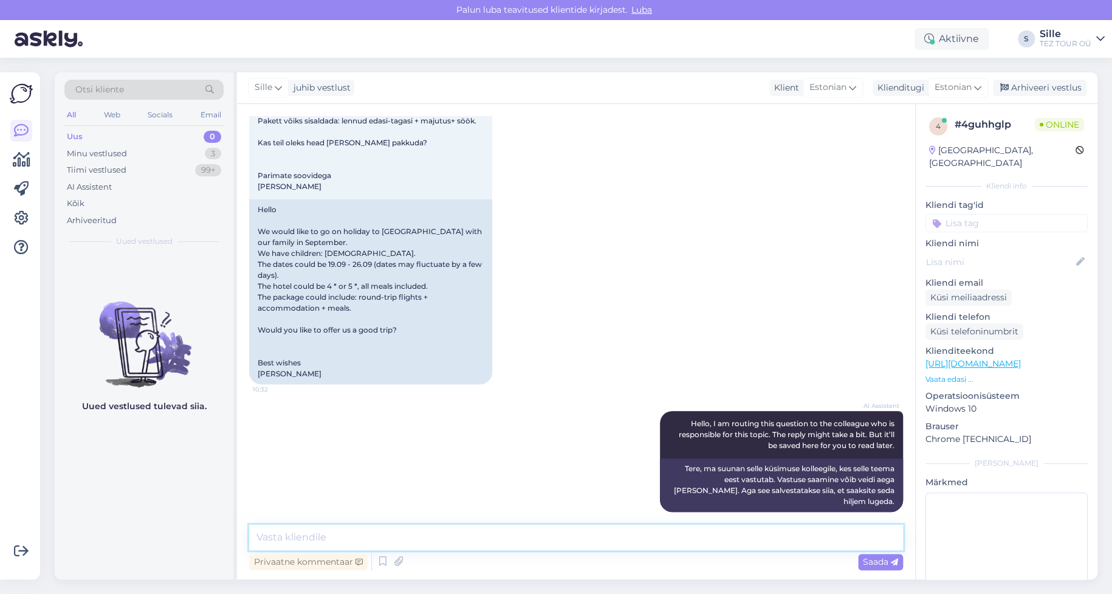
click at [306, 539] on textarea at bounding box center [576, 537] width 654 height 26
type textarea "Tere! Täname Teid päringu eest."
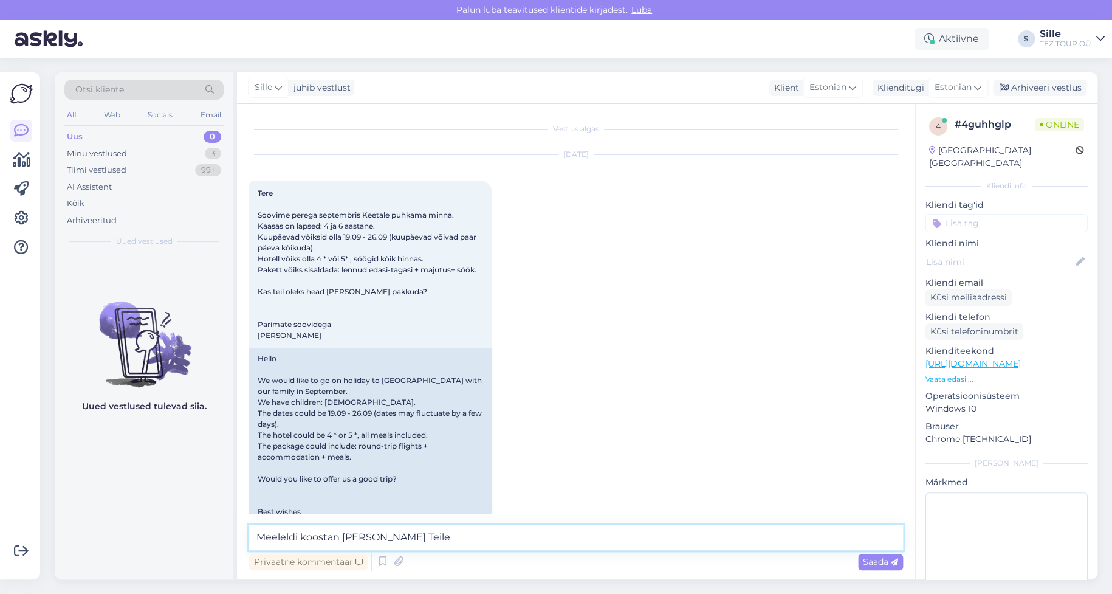
scroll to position [201, 0]
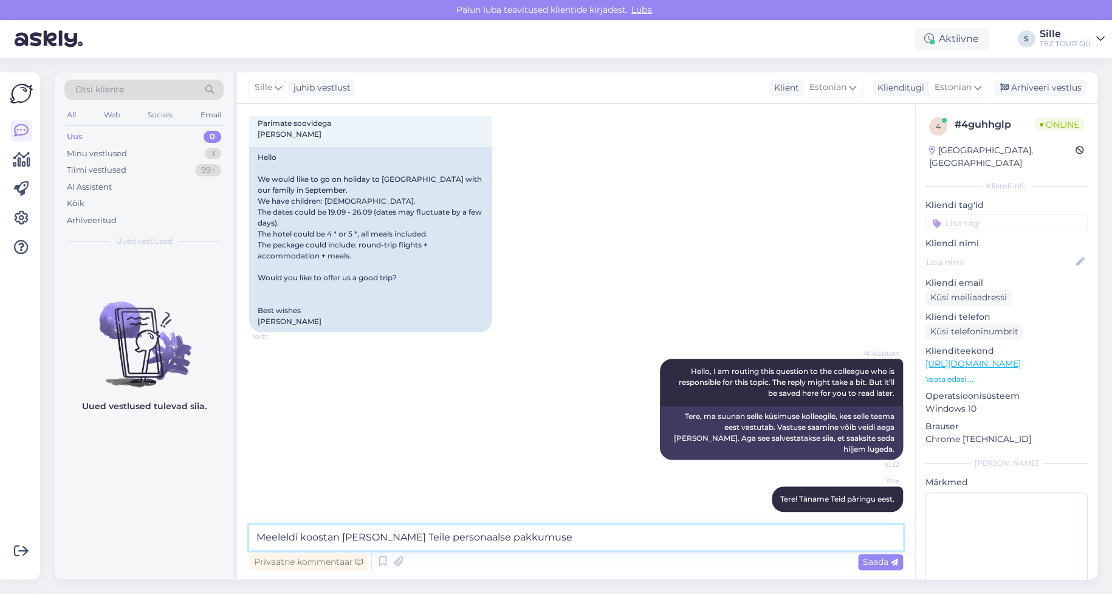
type textarea "Meeleldi koostan [PERSON_NAME] Teile personaalse pakkumuse."
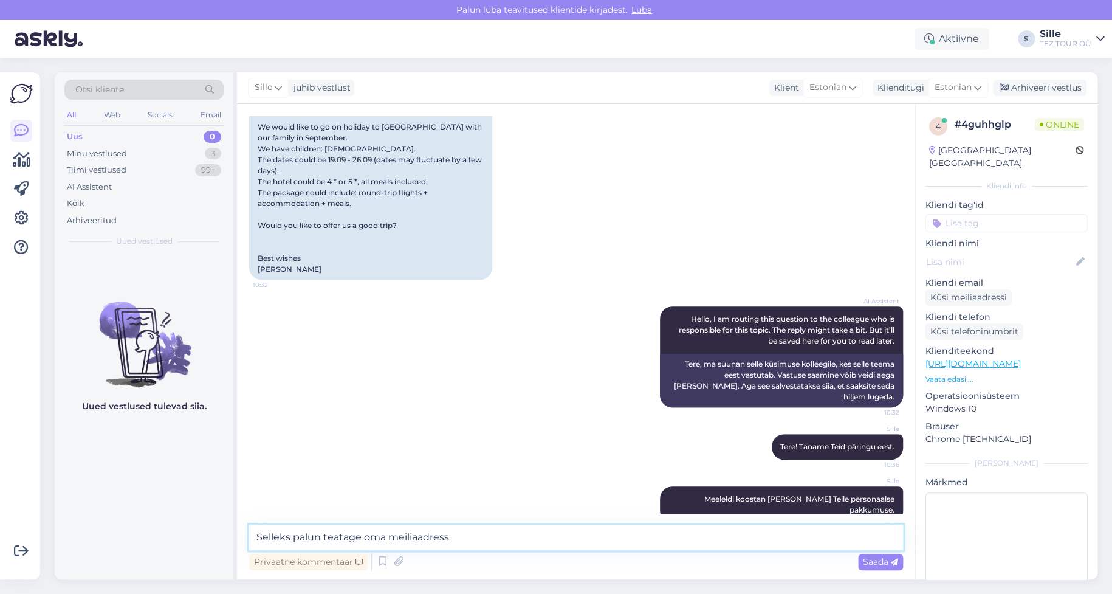
type textarea "Selleks palun teatage oma meiliaadress"
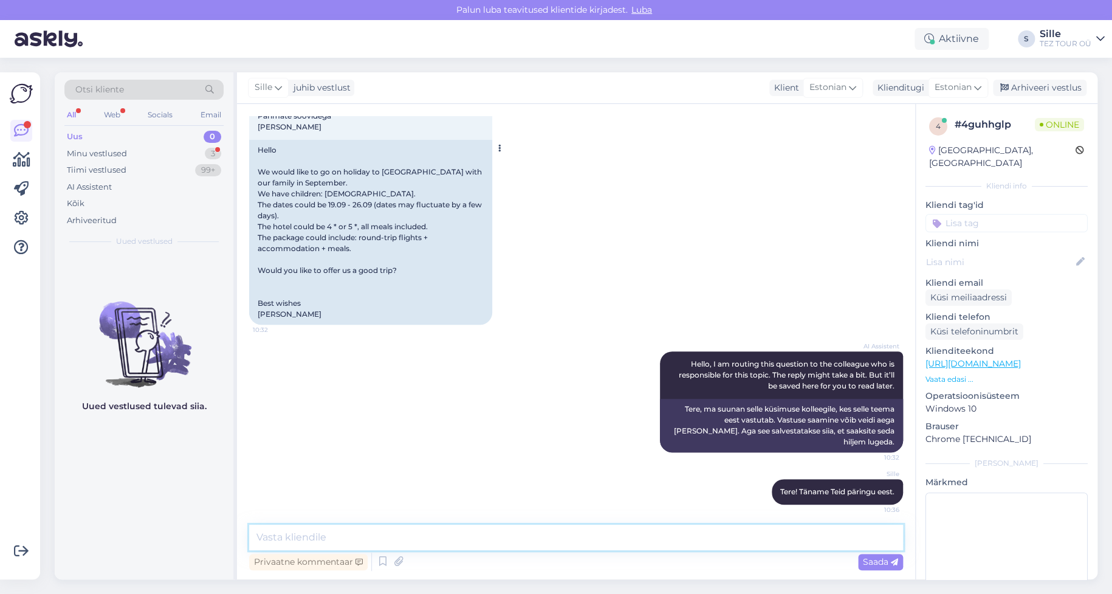
scroll to position [305, 0]
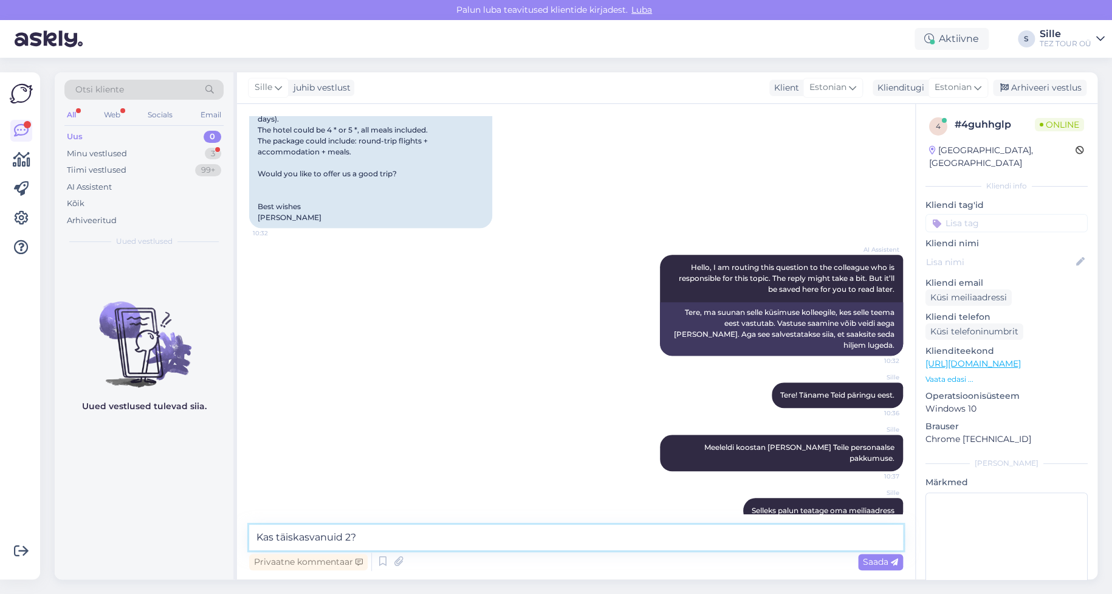
type textarea "Kas täiskasvanuid 2?"
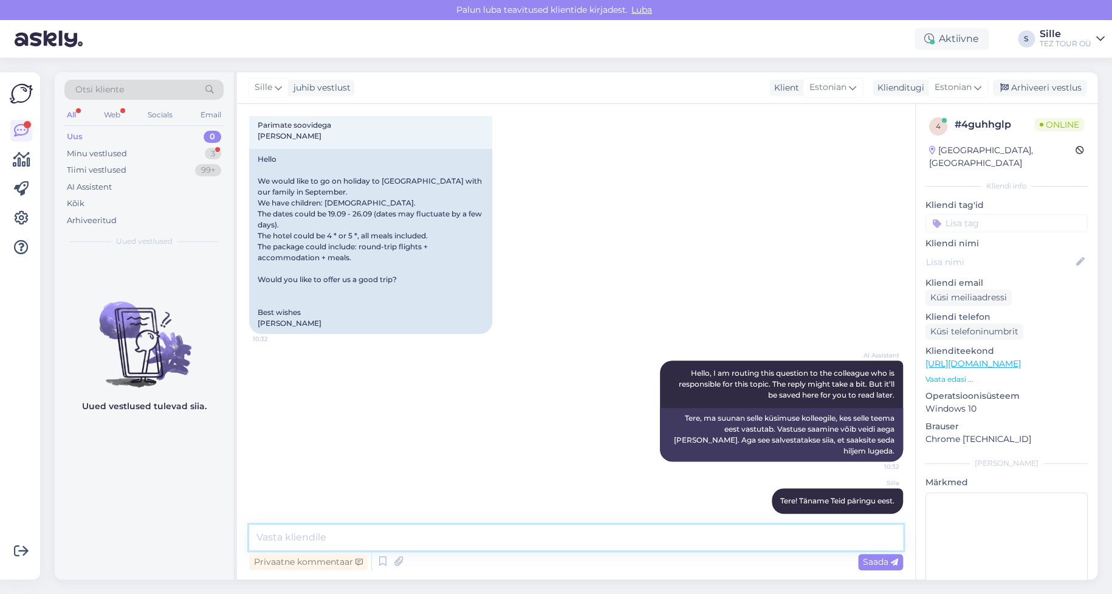
scroll to position [358, 0]
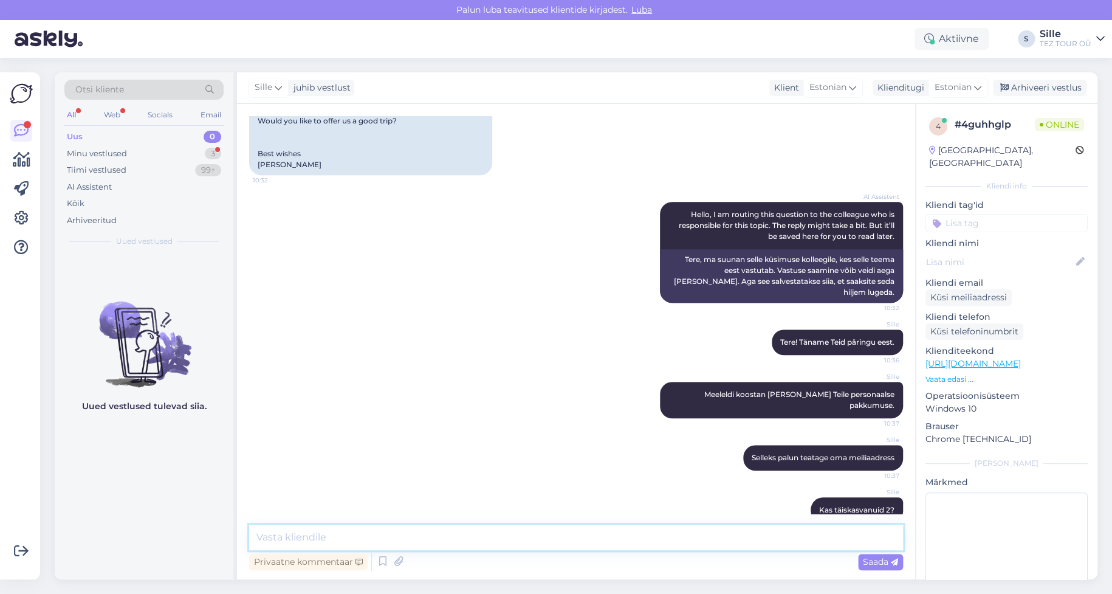
drag, startPoint x: 259, startPoint y: 532, endPoint x: 273, endPoint y: 537, distance: 14.4
click at [260, 532] on textarea at bounding box center [576, 537] width 654 height 26
type textarea "Parima pakkumise koostamiseks oleks hea teada Teie ligikaudset planeeritavat re…"
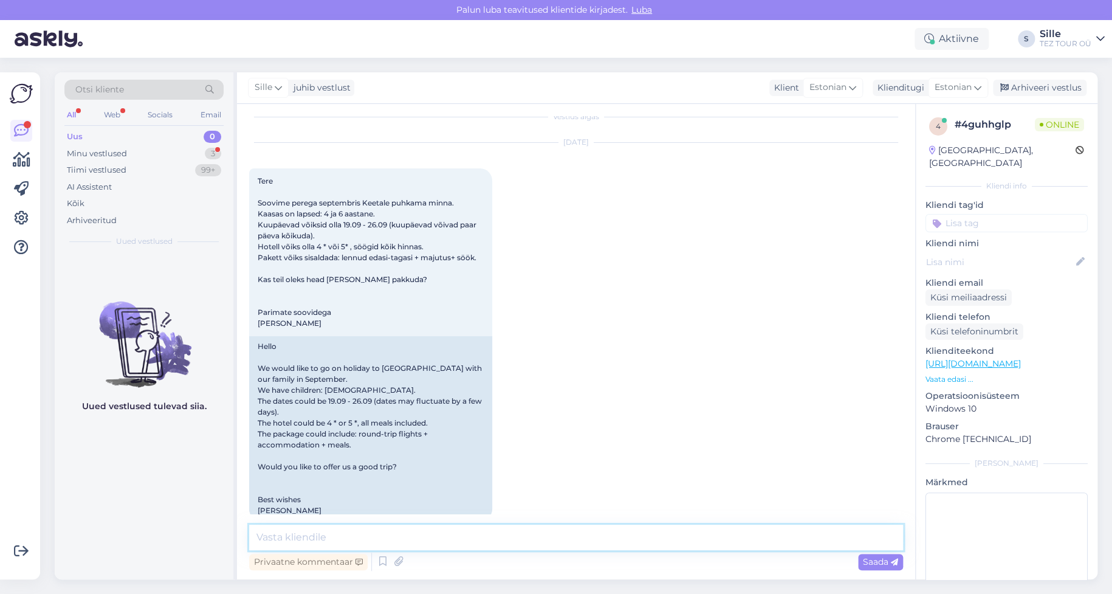
scroll to position [0, 0]
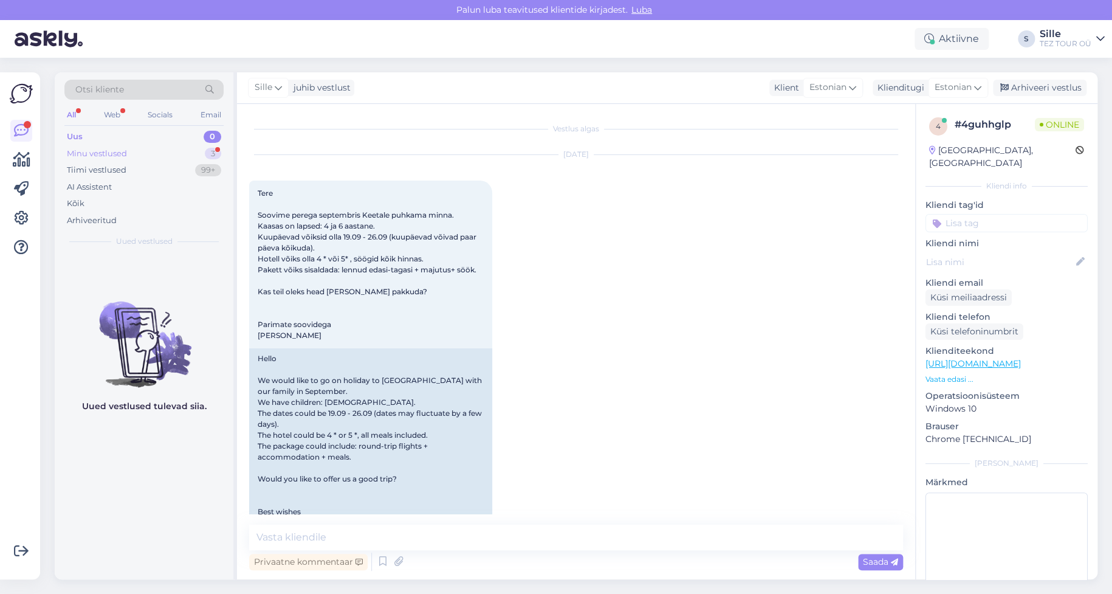
click at [129, 145] on div "Minu vestlused 3" at bounding box center [143, 153] width 159 height 17
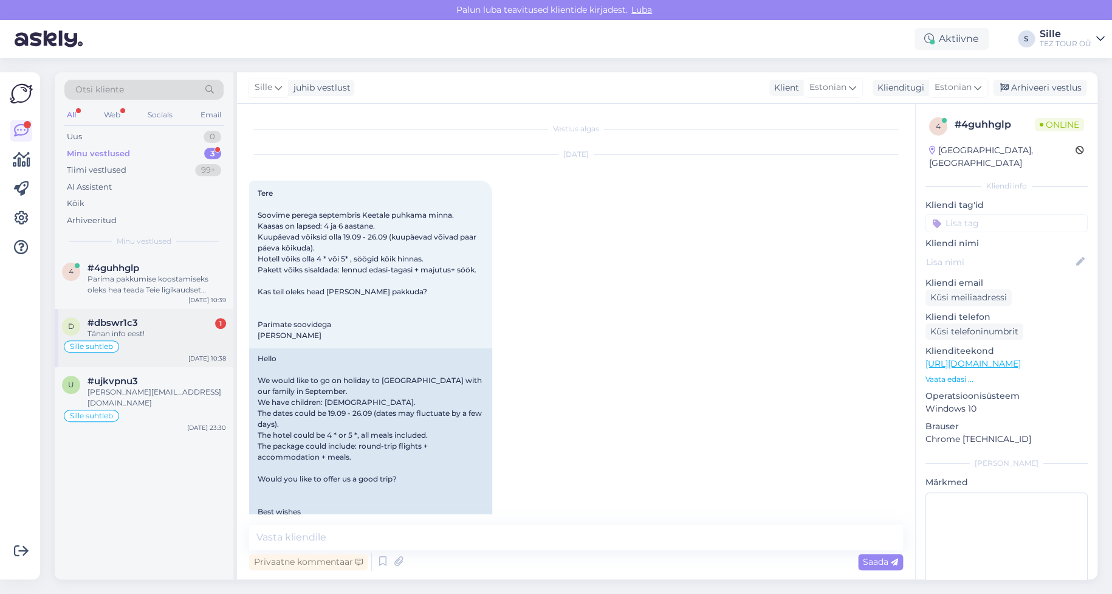
click at [133, 328] on div "Tänan info eest!" at bounding box center [156, 333] width 139 height 11
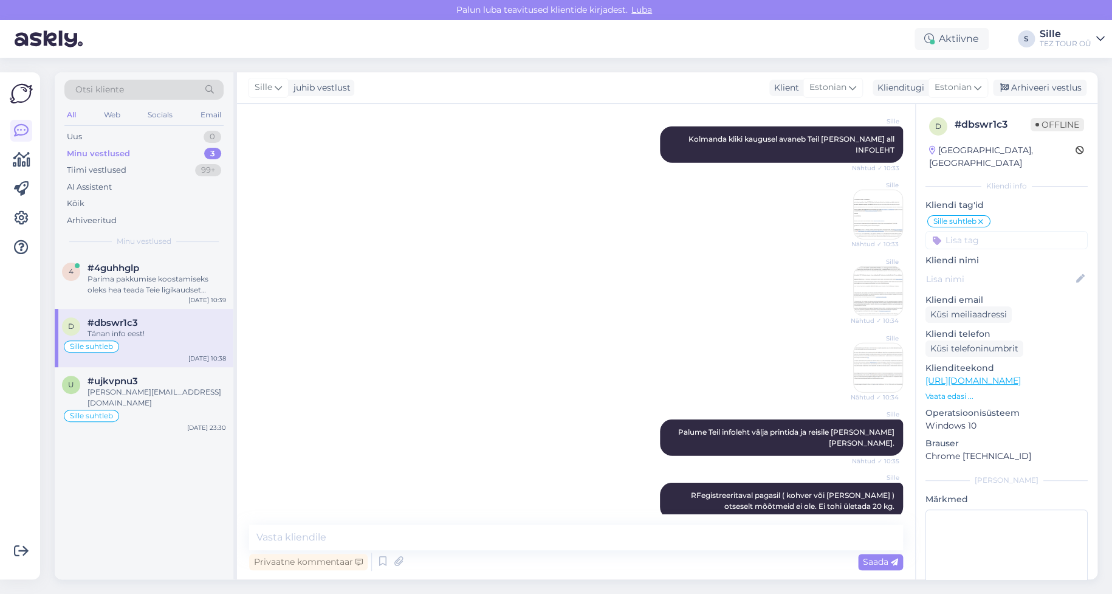
scroll to position [1680, 0]
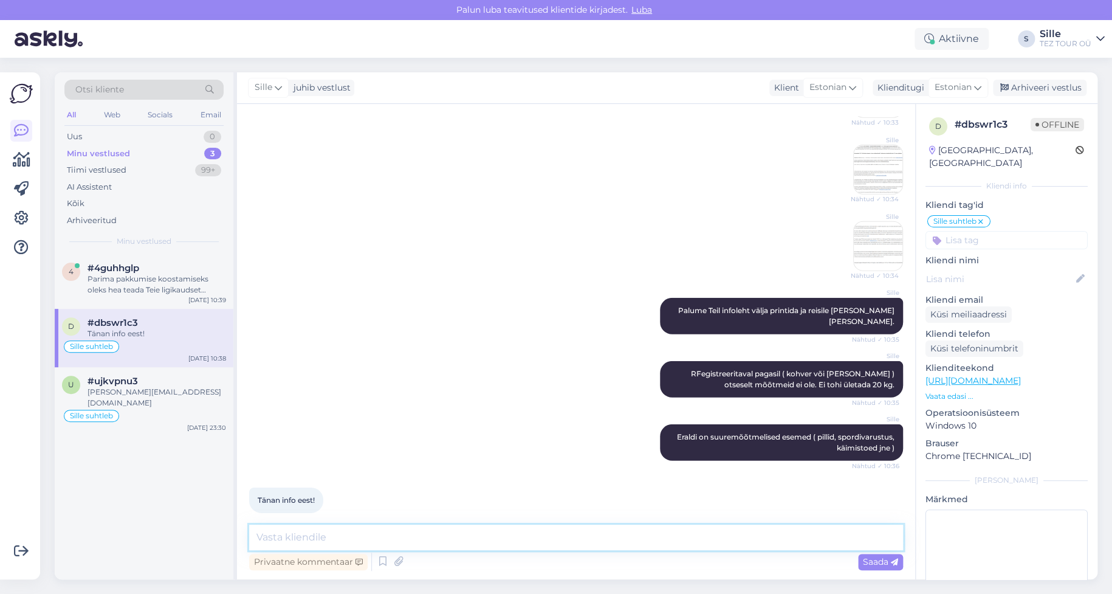
click at [307, 535] on textarea at bounding box center [576, 537] width 654 height 26
type textarea "Palun! :)"
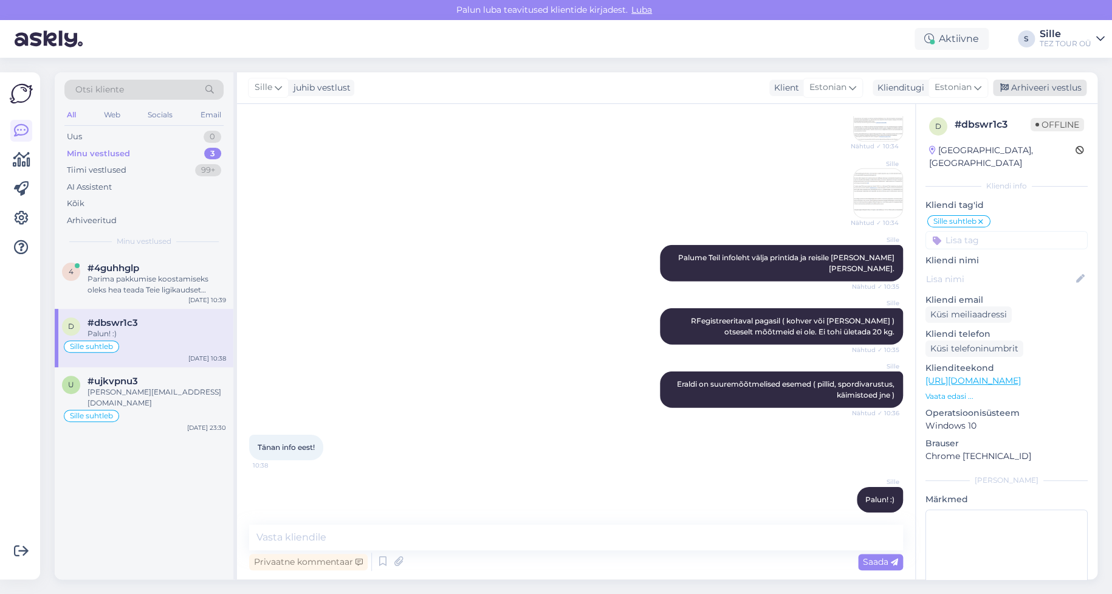
click at [1049, 86] on div "Arhiveeri vestlus" at bounding box center [1040, 88] width 94 height 16
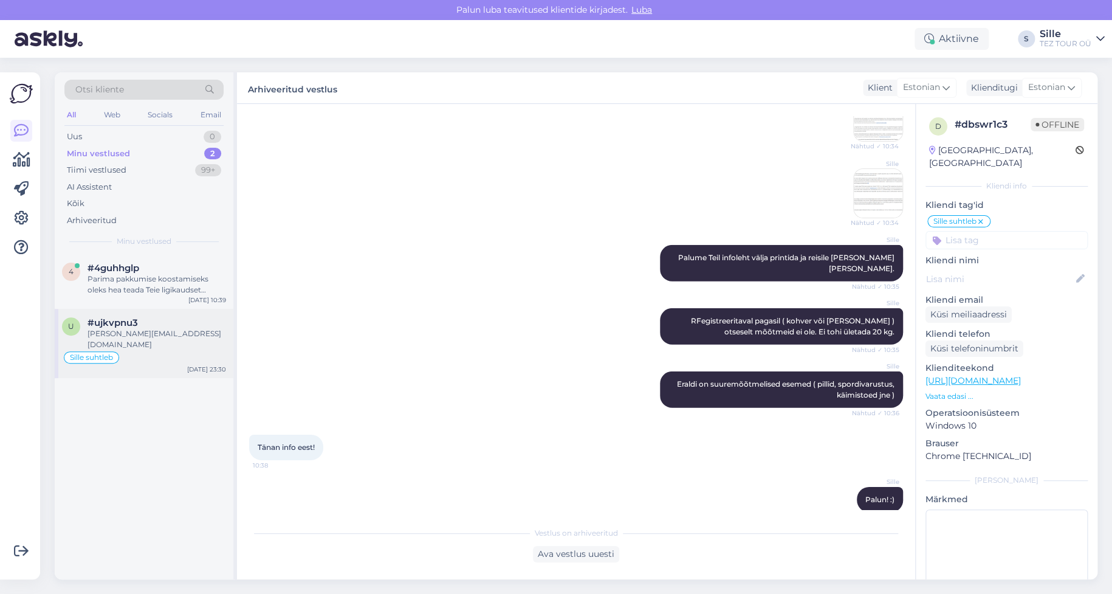
click at [117, 332] on div "[PERSON_NAME][EMAIL_ADDRESS][DOMAIN_NAME]" at bounding box center [156, 339] width 139 height 22
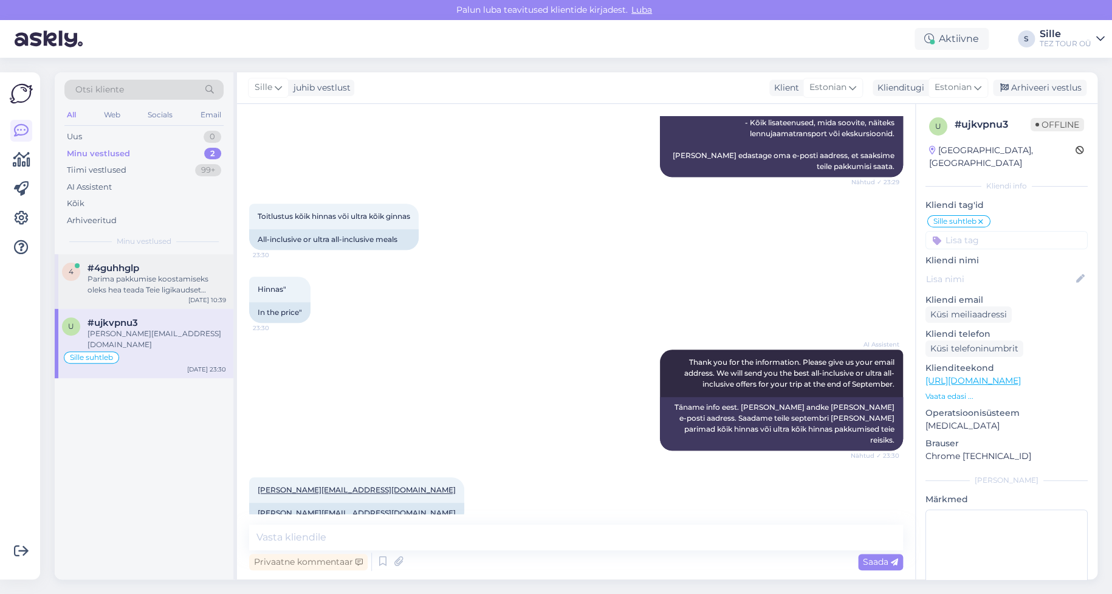
click at [135, 286] on div "Parima pakkumise koostamiseks oleks hea teada Teie ligikaudset planeeritavat re…" at bounding box center [156, 284] width 139 height 22
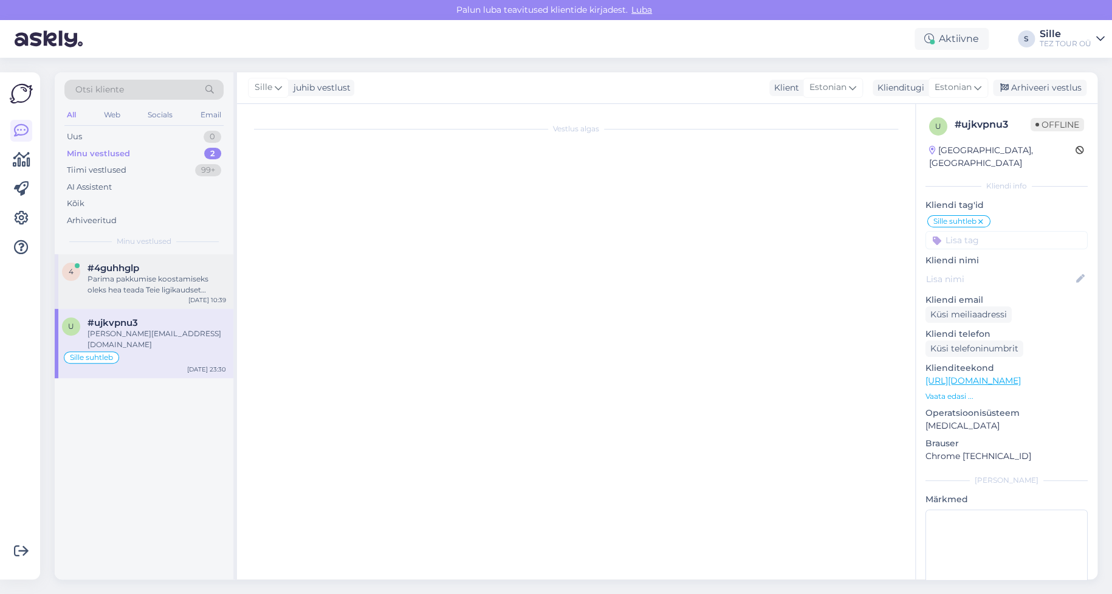
scroll to position [421, 0]
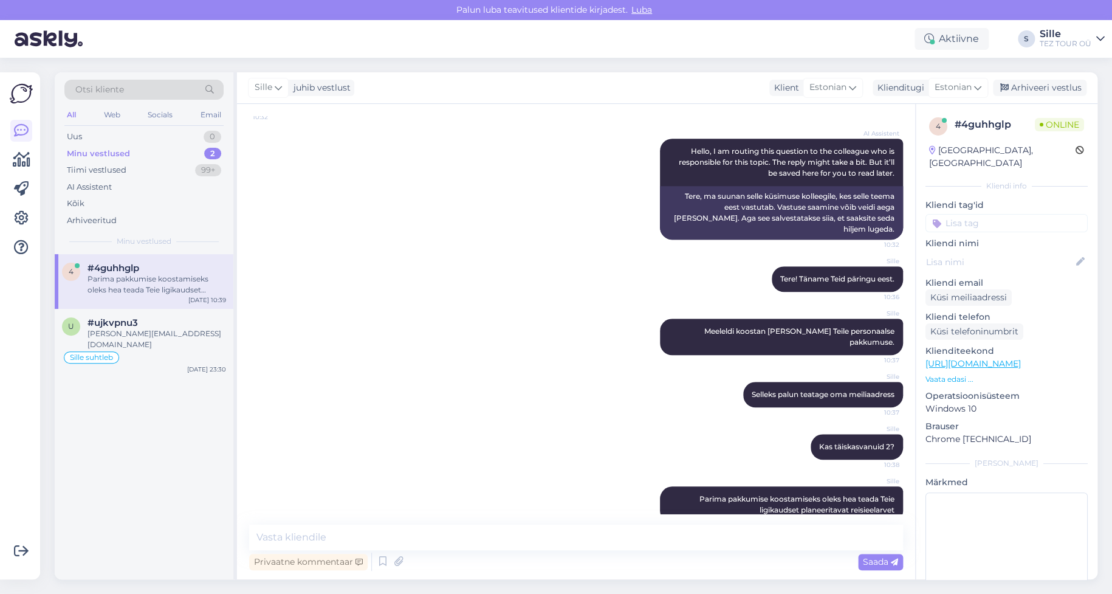
click at [958, 214] on input at bounding box center [1006, 223] width 162 height 18
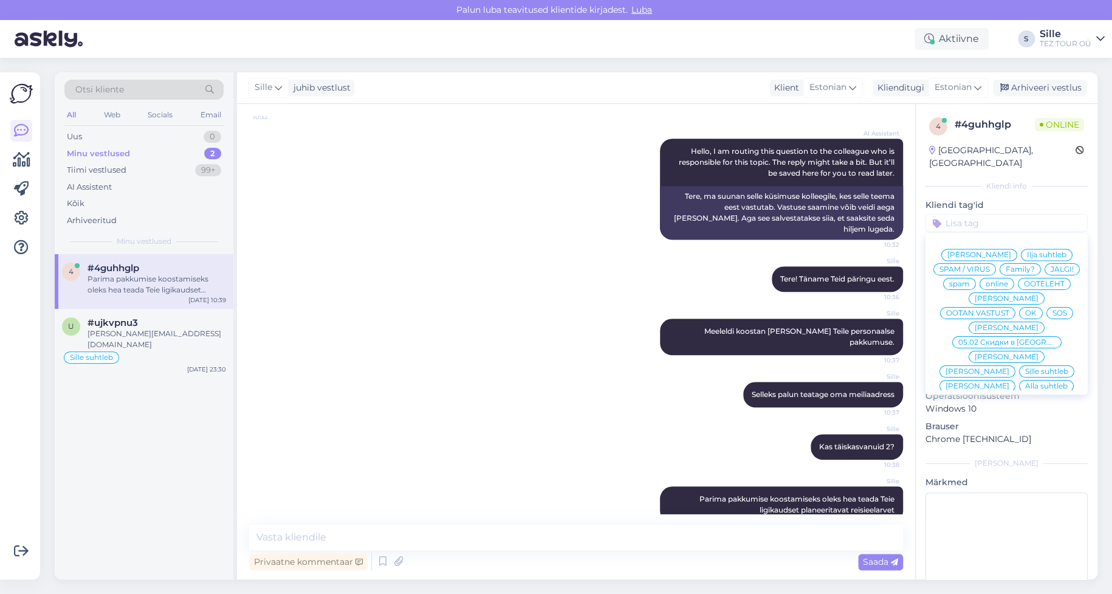
click at [1025, 368] on span "Sille suhtleb" at bounding box center [1046, 371] width 43 height 7
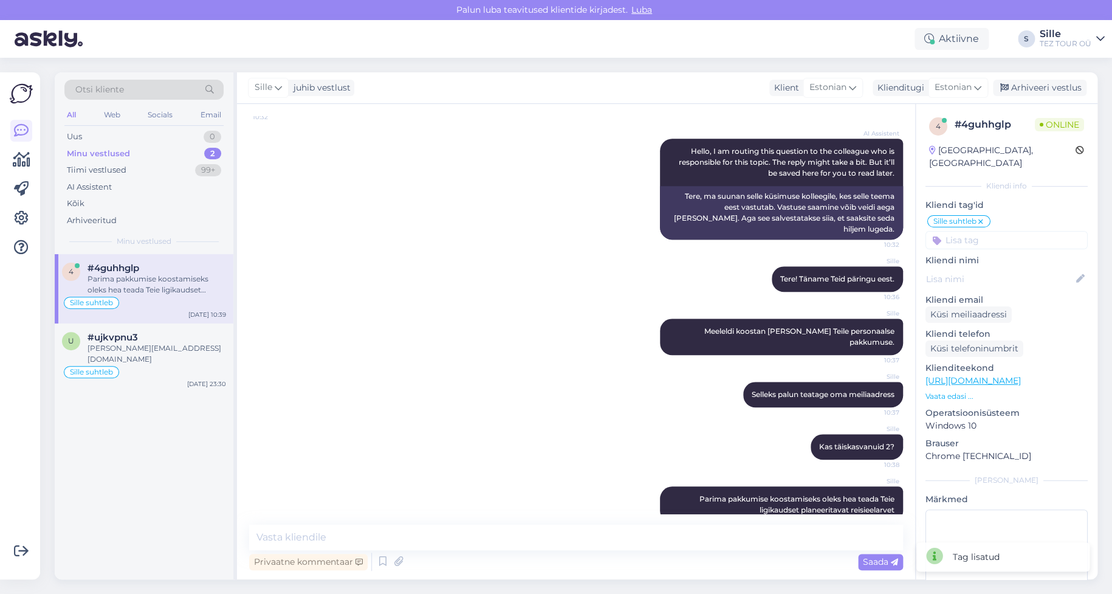
click at [138, 280] on div "Parima pakkumise koostamiseks oleks hea teada Teie ligikaudset planeeritavat re…" at bounding box center [156, 284] width 139 height 22
click at [981, 306] on div "Küsi meiliaadressi" at bounding box center [968, 314] width 86 height 16
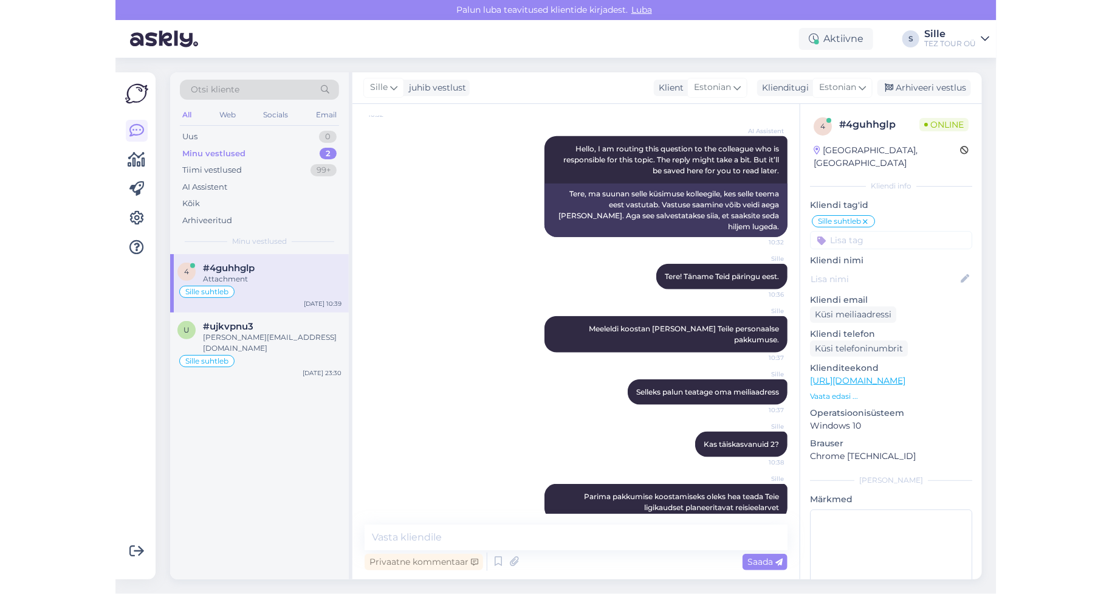
scroll to position [484, 0]
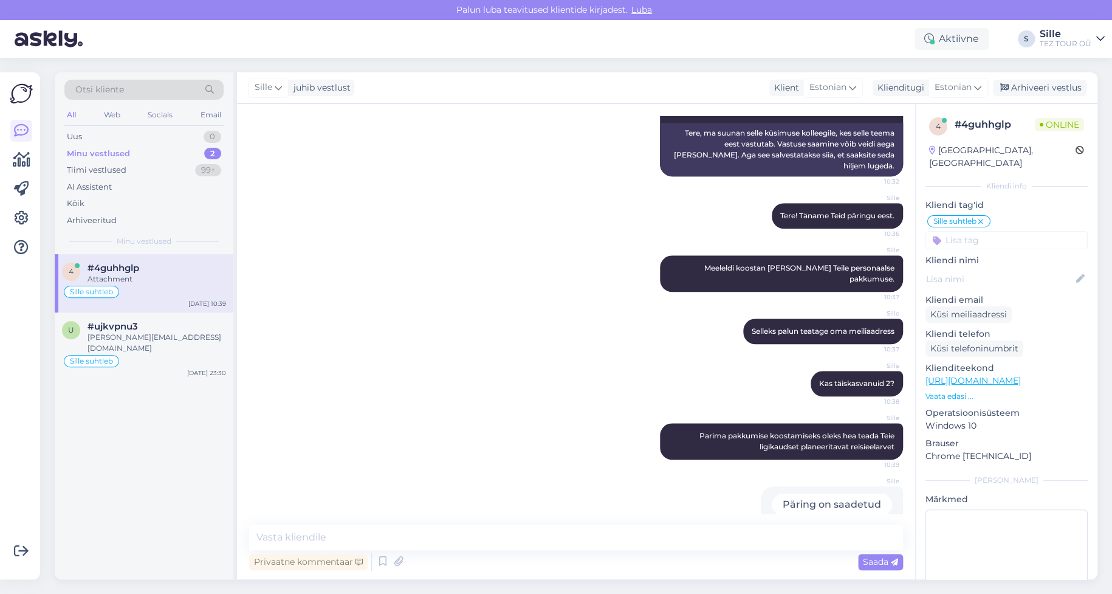
click at [383, 261] on div "[PERSON_NAME] koostan [PERSON_NAME] Teile personaalse pakkumuse. 10:37" at bounding box center [576, 273] width 654 height 63
click at [123, 354] on div "Sille suhtleb" at bounding box center [144, 361] width 164 height 15
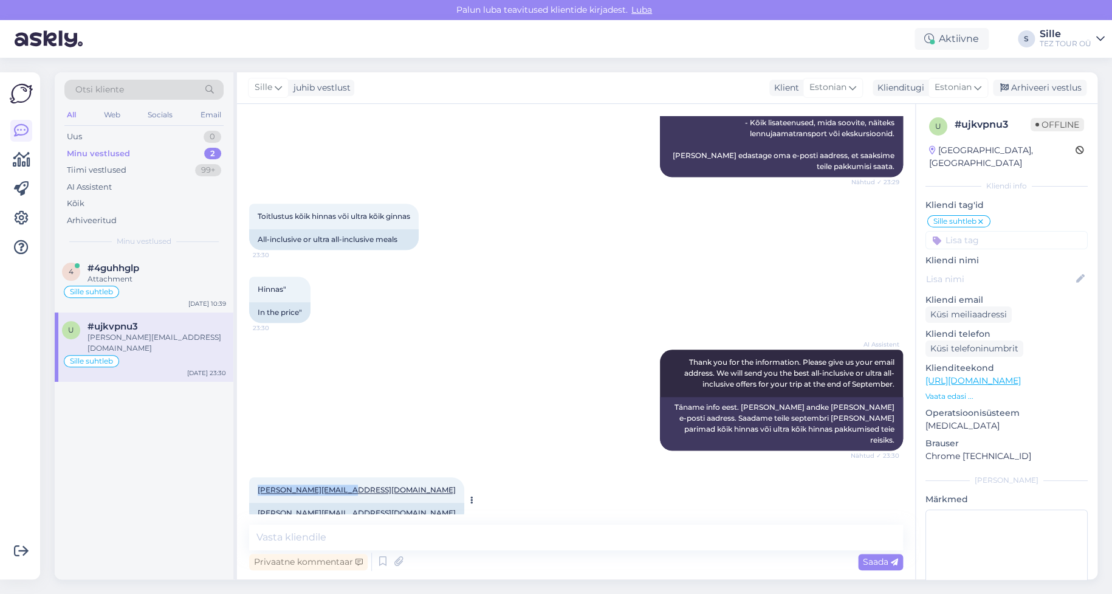
drag, startPoint x: 290, startPoint y: 463, endPoint x: 347, endPoint y: 461, distance: 56.5
click at [347, 477] on div "[PERSON_NAME][EMAIL_ADDRESS][DOMAIN_NAME] 23:30" at bounding box center [356, 490] width 215 height 26
copy link "[PERSON_NAME][EMAIL_ADDRESS][DOMAIN_NAME]"
click at [325, 523] on div "Vestlus algas [DATE] Tere, 23:28 Hello, AI Assistent Hello, how can we help you…" at bounding box center [576, 341] width 678 height 475
type textarea "Tere! Täname [PERSON_NAME] reisipäringu eest."
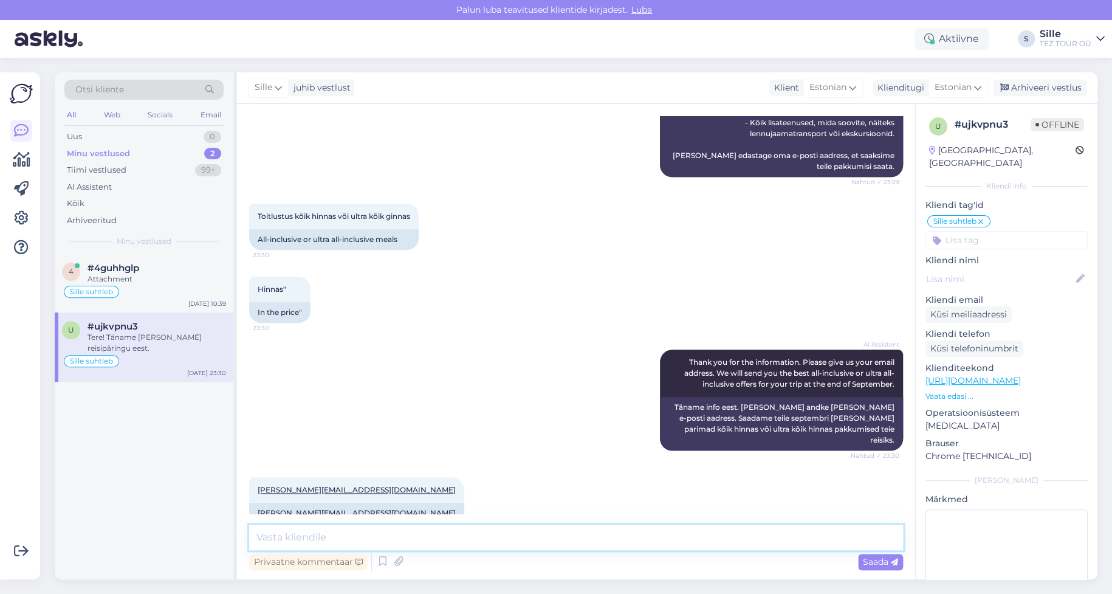
scroll to position [565, 0]
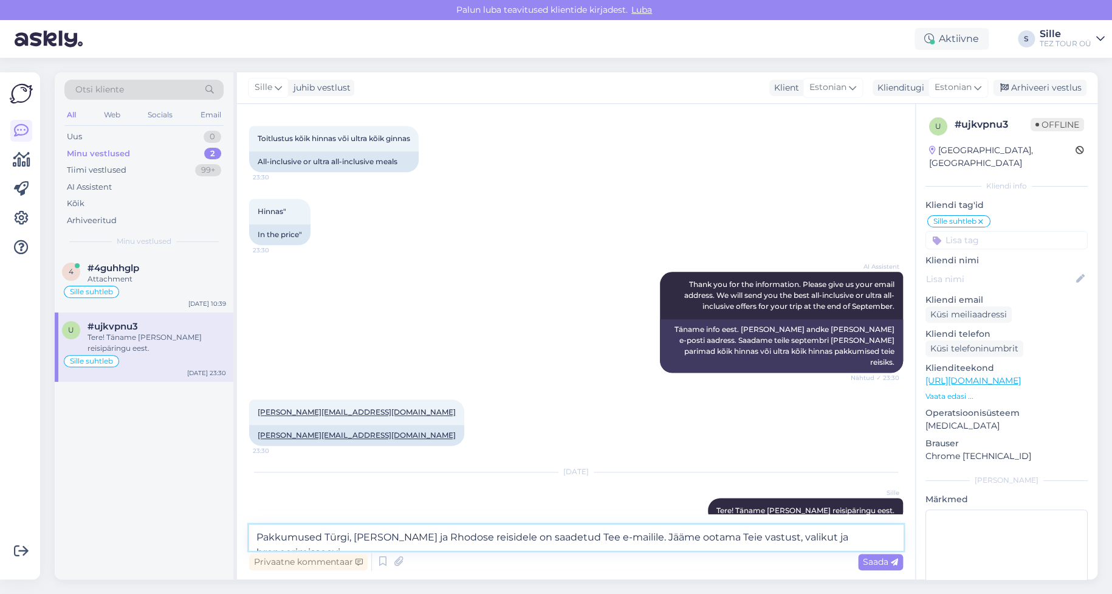
type textarea "Pakkumused Türgi, [PERSON_NAME] ja Rhodose reisidele on saadetud Tee e-mailile.…"
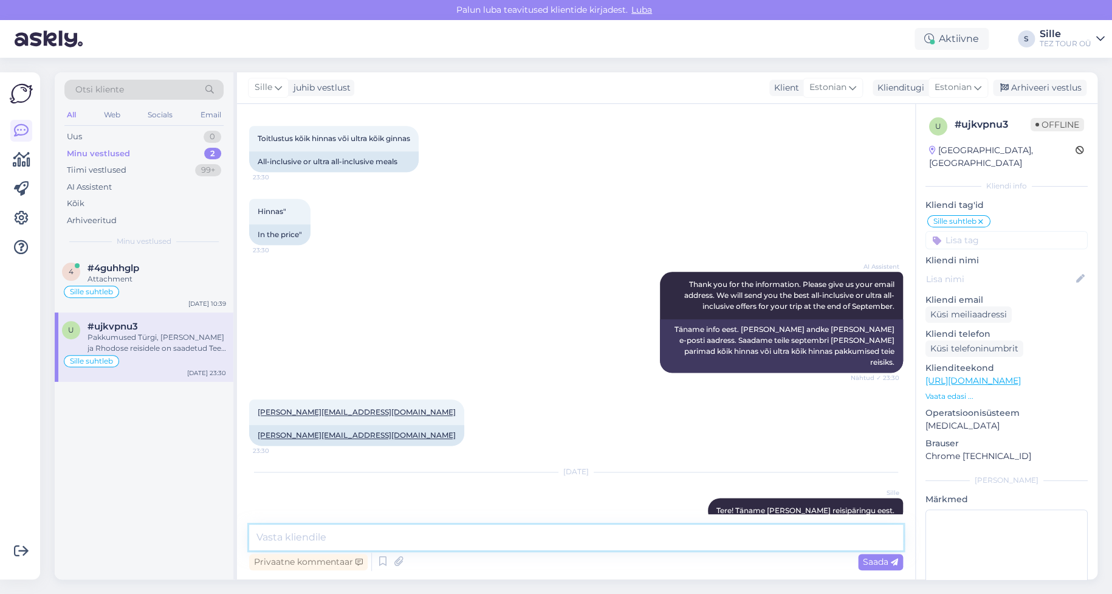
scroll to position [640, 0]
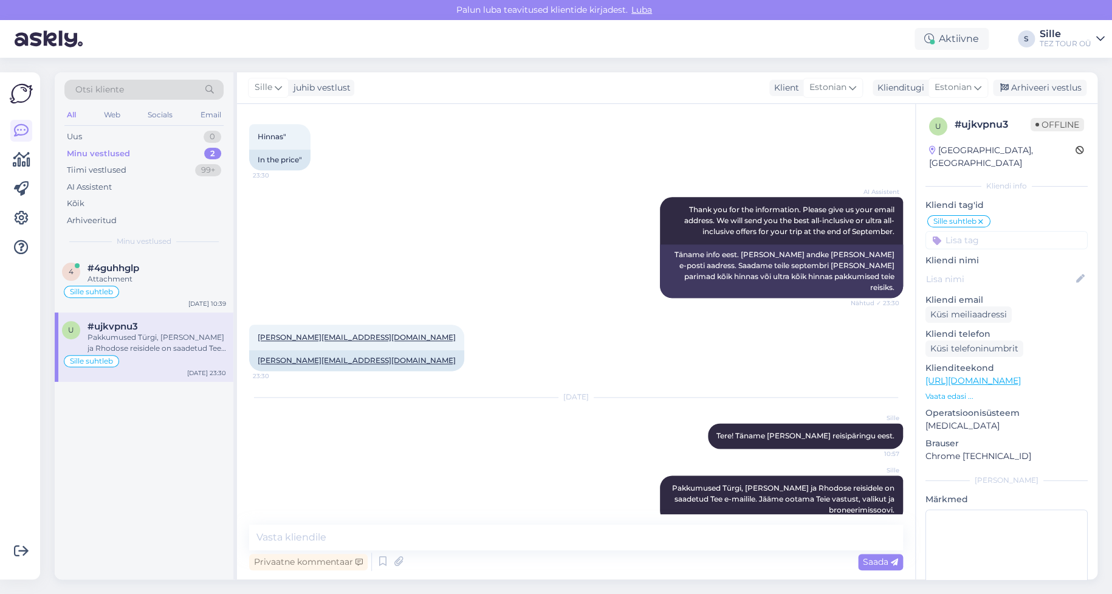
click at [956, 231] on input at bounding box center [1006, 240] width 162 height 18
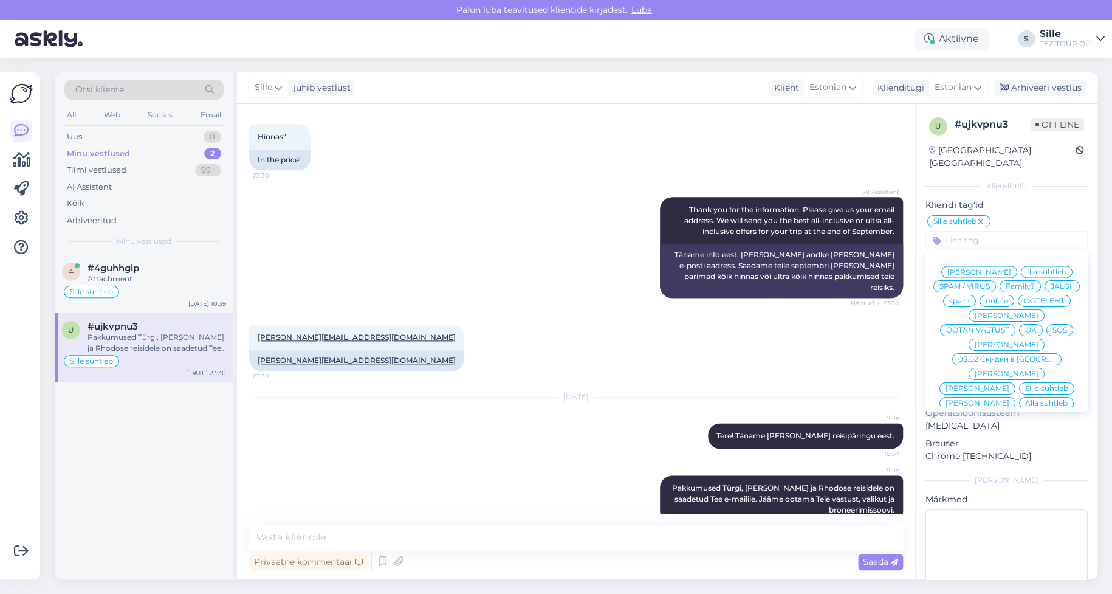
click at [1030, 326] on span "OK" at bounding box center [1031, 329] width 12 height 7
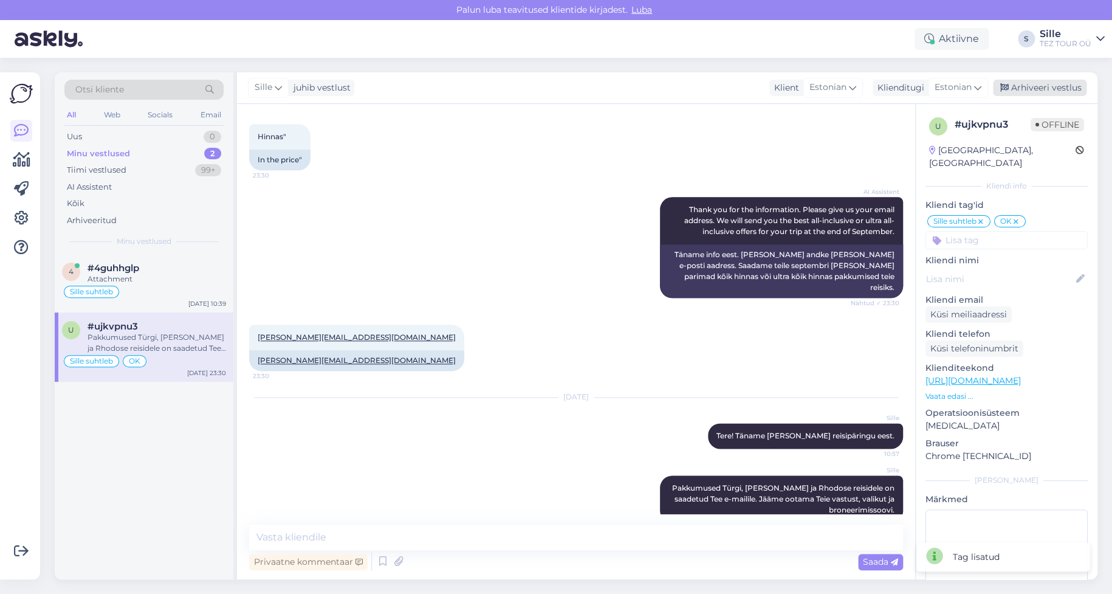
drag, startPoint x: 1039, startPoint y: 88, endPoint x: 1035, endPoint y: 94, distance: 7.1
click at [1039, 87] on div "Arhiveeri vestlus" at bounding box center [1040, 88] width 94 height 16
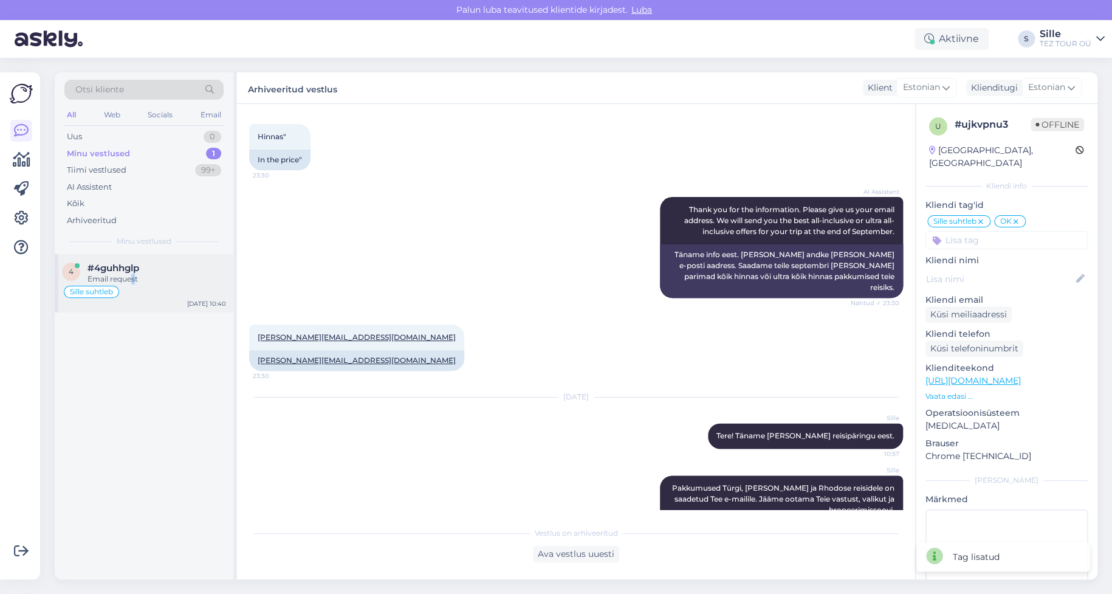
click at [134, 278] on div "Email request" at bounding box center [156, 278] width 139 height 11
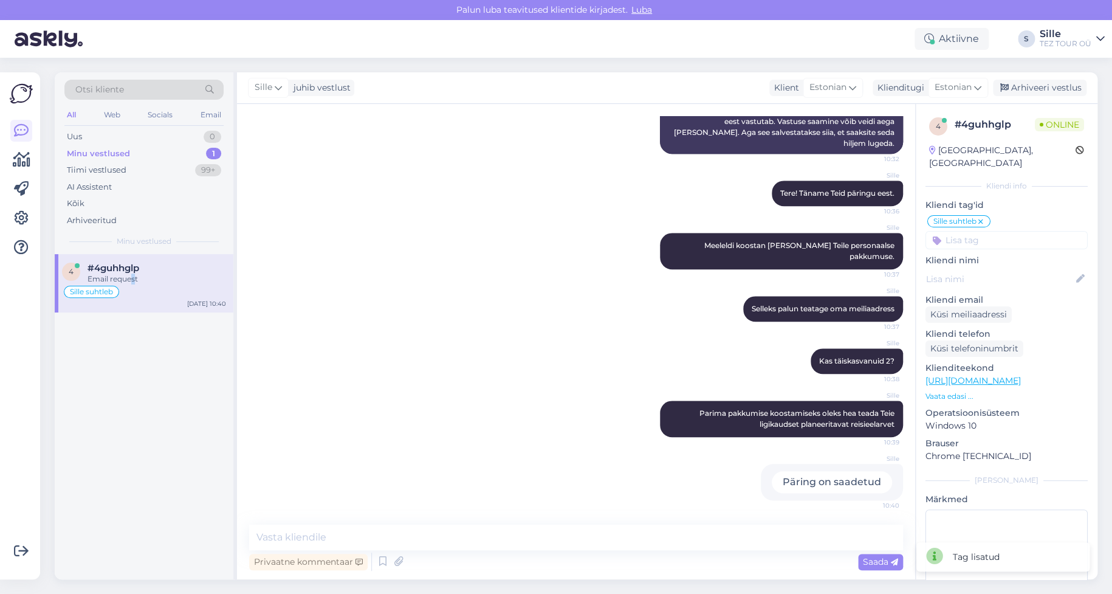
scroll to position [484, 0]
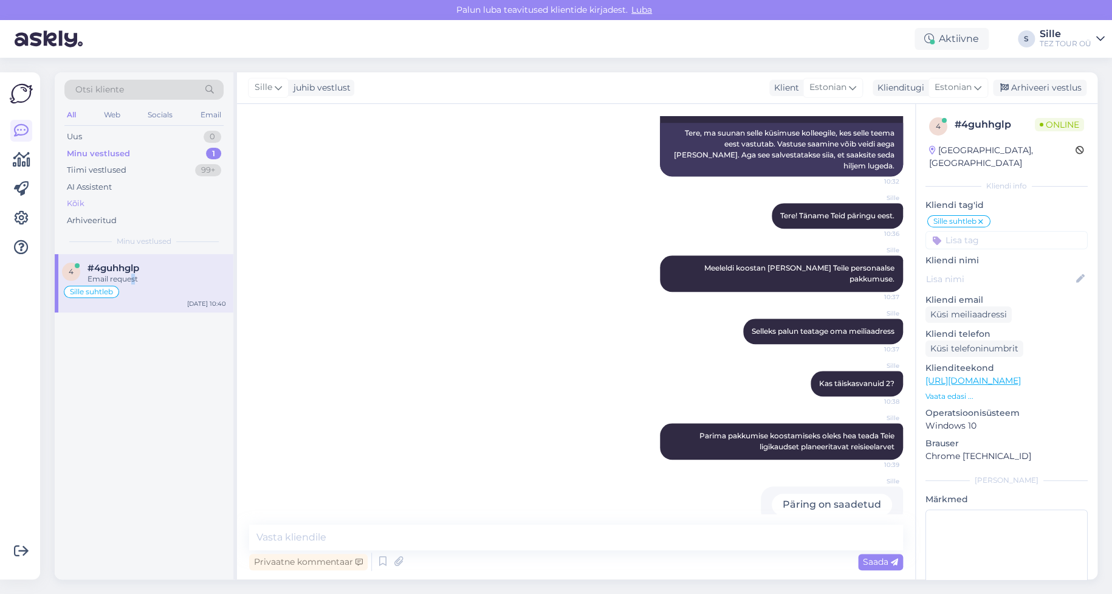
click at [98, 202] on div "Kõik" at bounding box center [143, 203] width 159 height 17
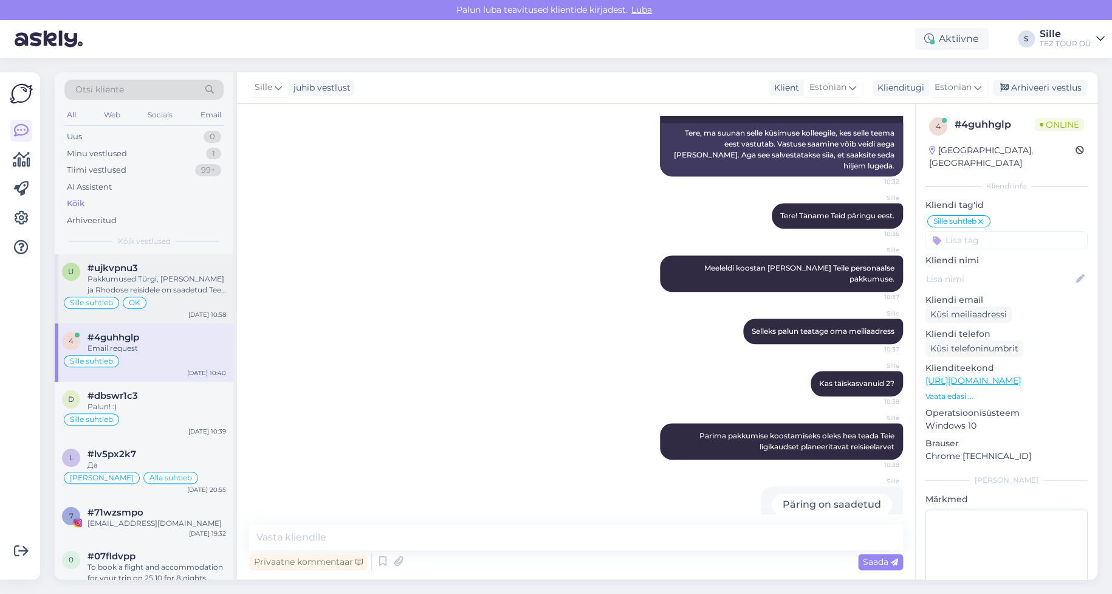
click at [141, 286] on div "Pakkumused Türgi, [PERSON_NAME] ja Rhodose reisidele on saadetud Tee e-mailile.…" at bounding box center [156, 284] width 139 height 22
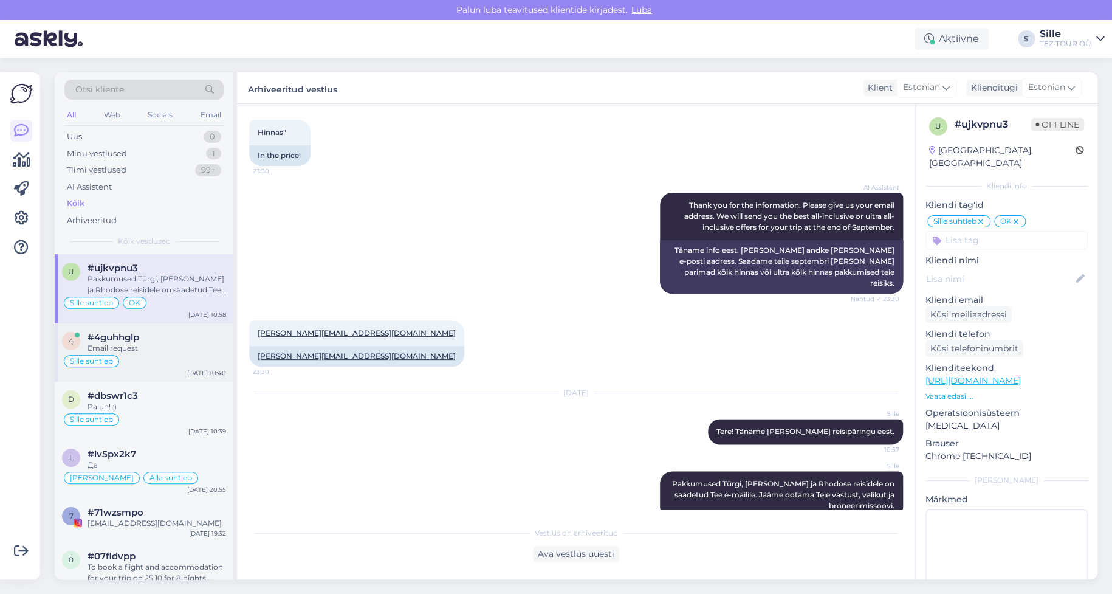
drag, startPoint x: 148, startPoint y: 343, endPoint x: 148, endPoint y: 350, distance: 6.7
click at [149, 343] on div "Email request" at bounding box center [156, 348] width 139 height 11
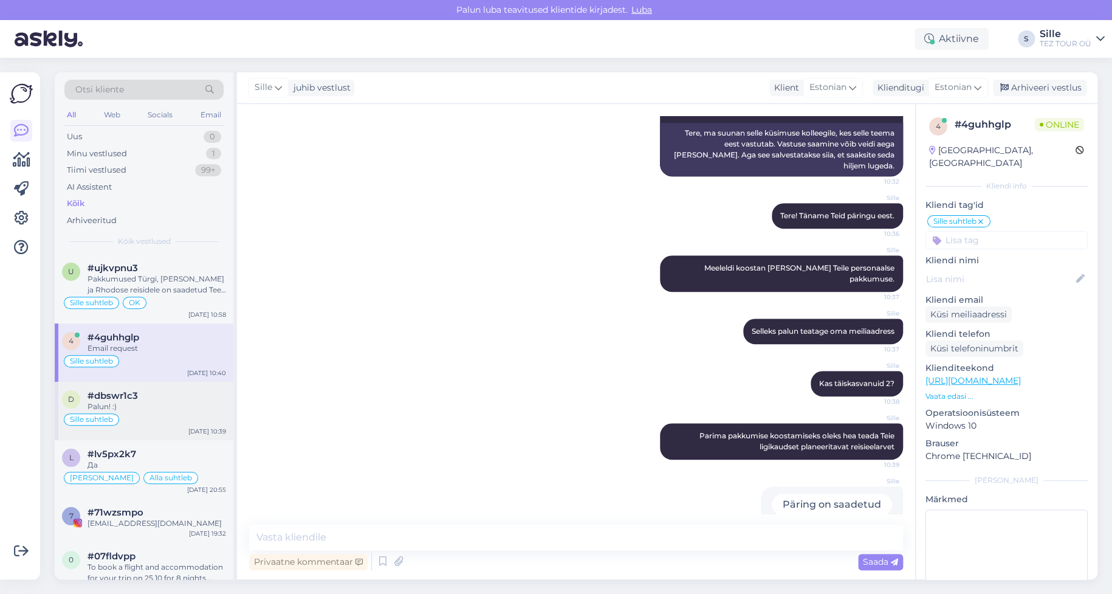
click at [130, 417] on div "Sille suhtleb" at bounding box center [144, 419] width 164 height 15
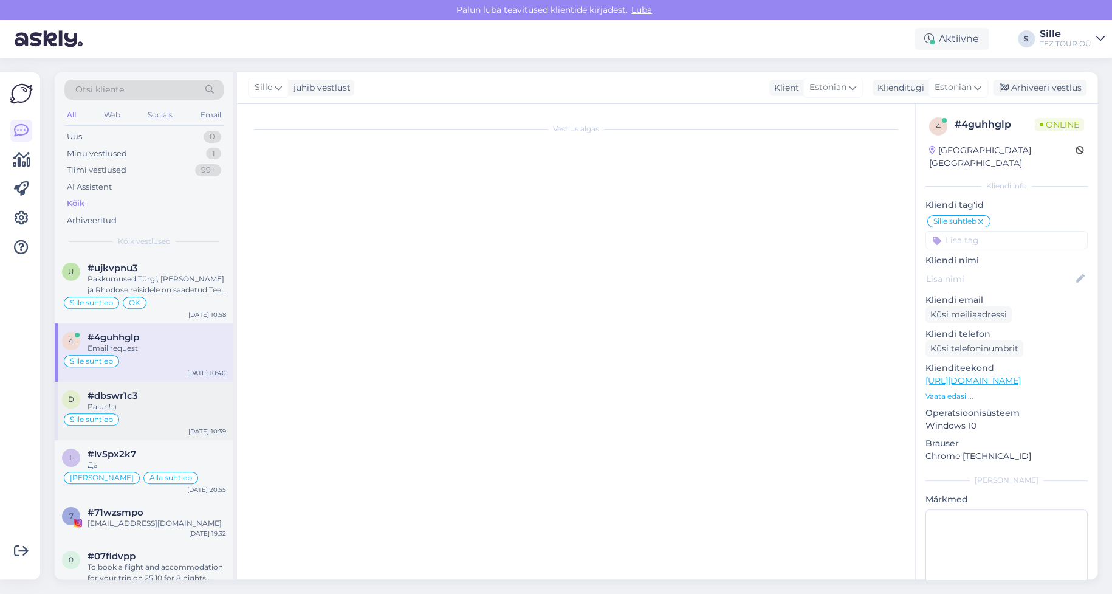
scroll to position [1737, 0]
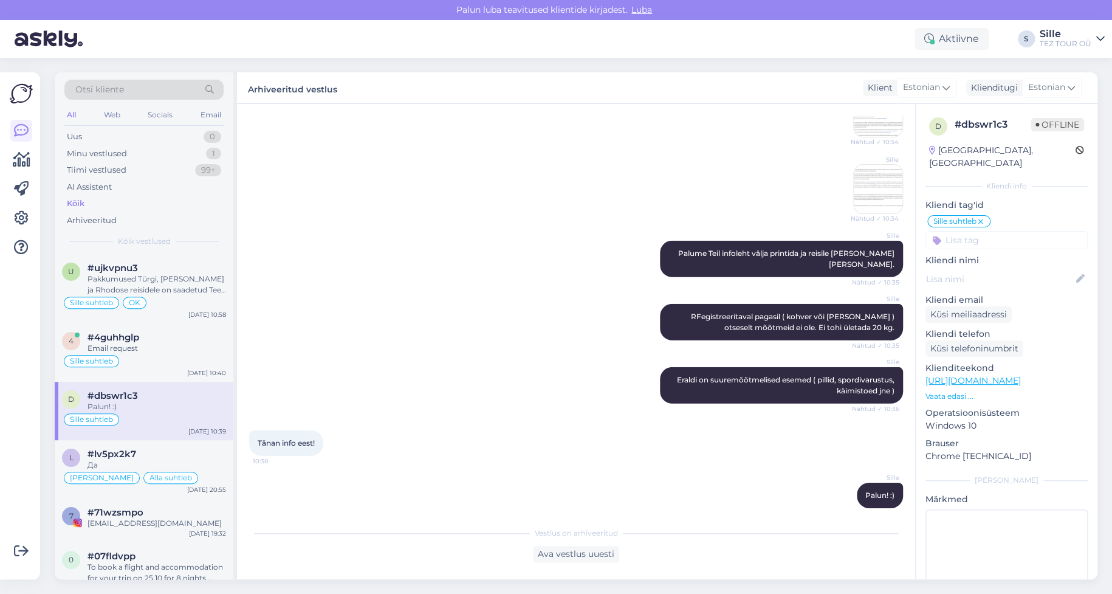
click at [970, 231] on input at bounding box center [1006, 240] width 162 height 18
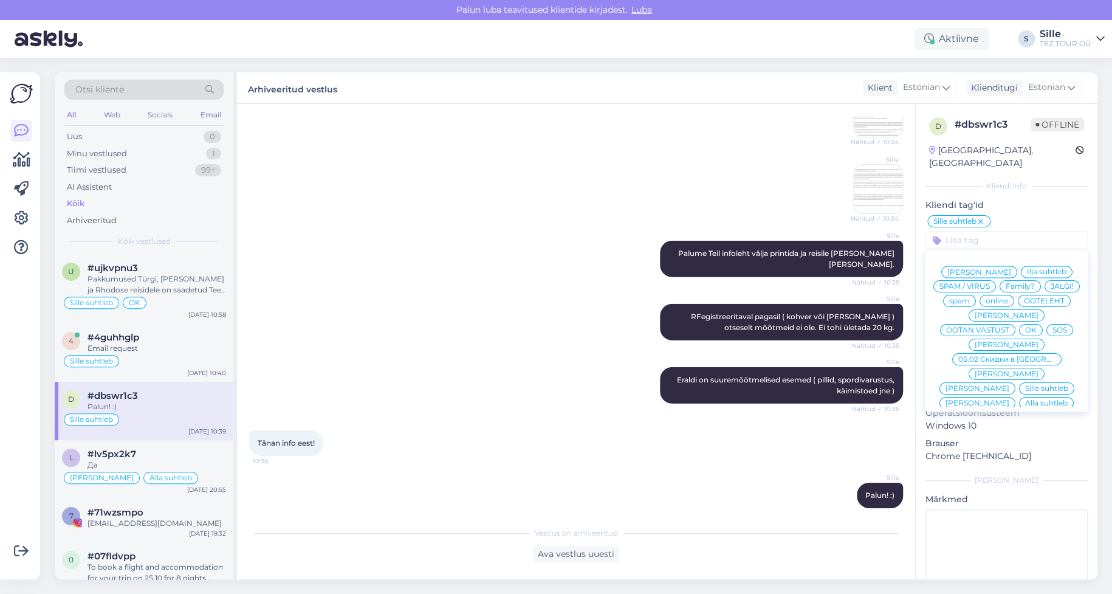
click at [1037, 326] on span "OK" at bounding box center [1031, 329] width 12 height 7
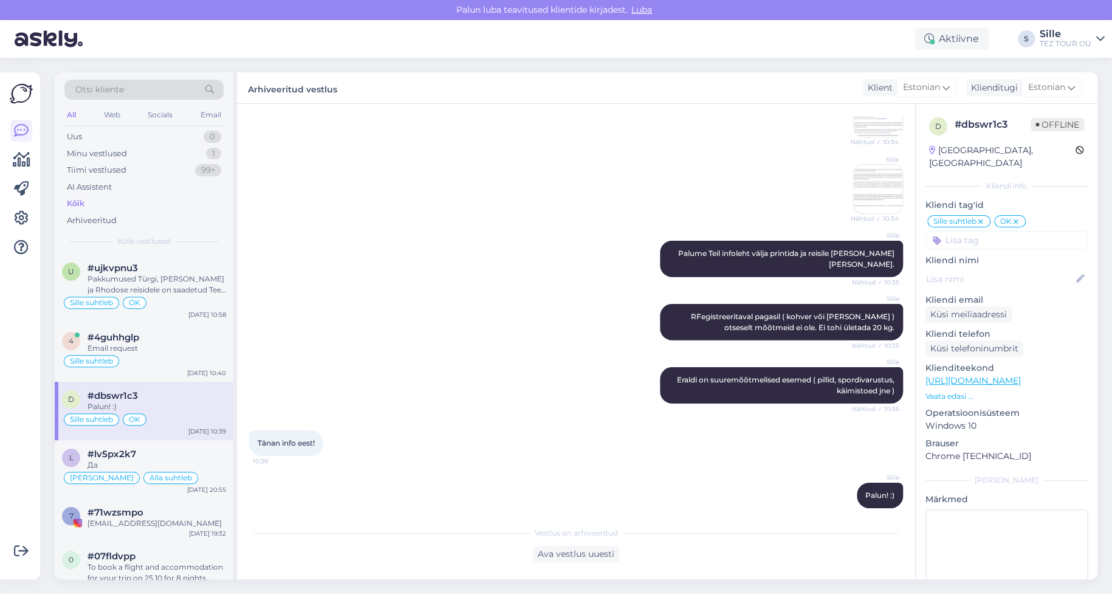
click at [430, 471] on div "[PERSON_NAME]! :) 10:39" at bounding box center [576, 495] width 654 height 52
click at [162, 530] on div "7 #71wzsmpo [EMAIL_ADDRESS][DOMAIN_NAME] [DATE] 19:32" at bounding box center [144, 520] width 179 height 44
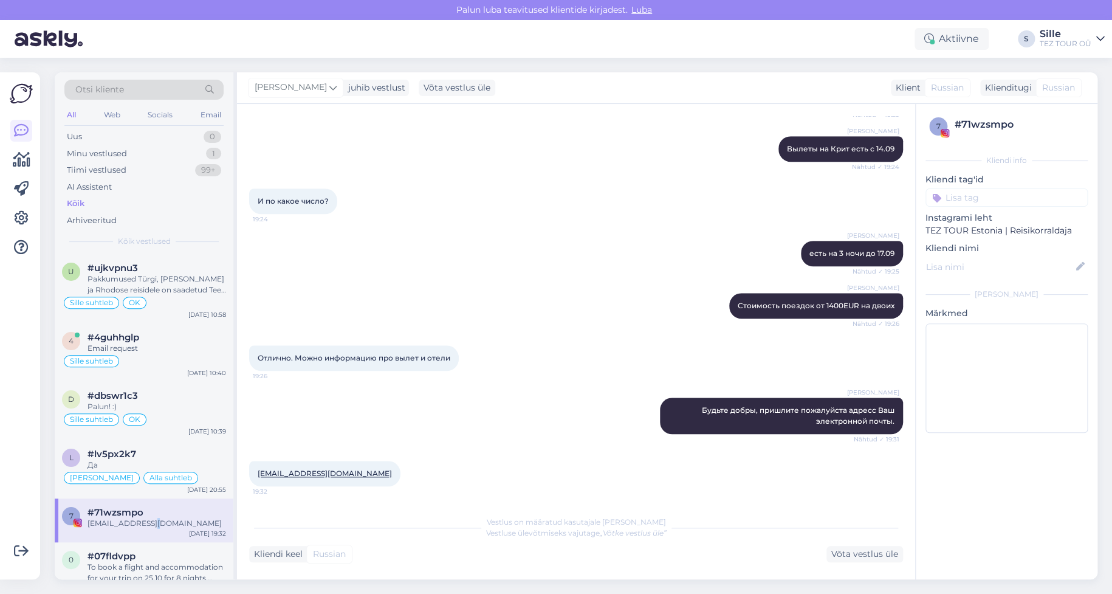
scroll to position [243, 0]
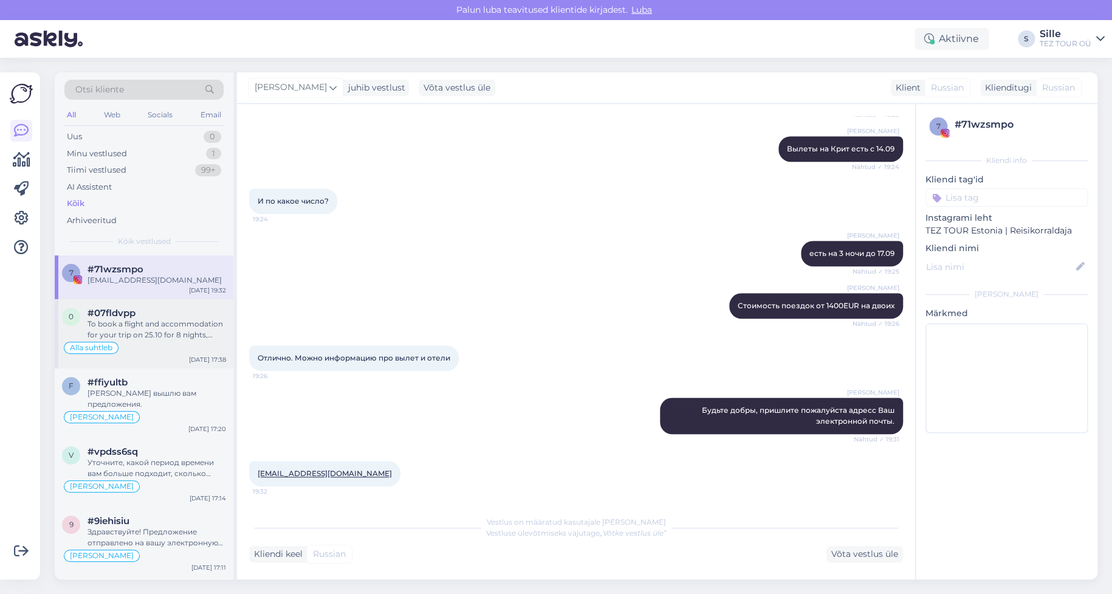
click at [146, 325] on div "To book a flight and accommodation for your trip on 25.10 for 8 nights, follow …" at bounding box center [156, 329] width 139 height 22
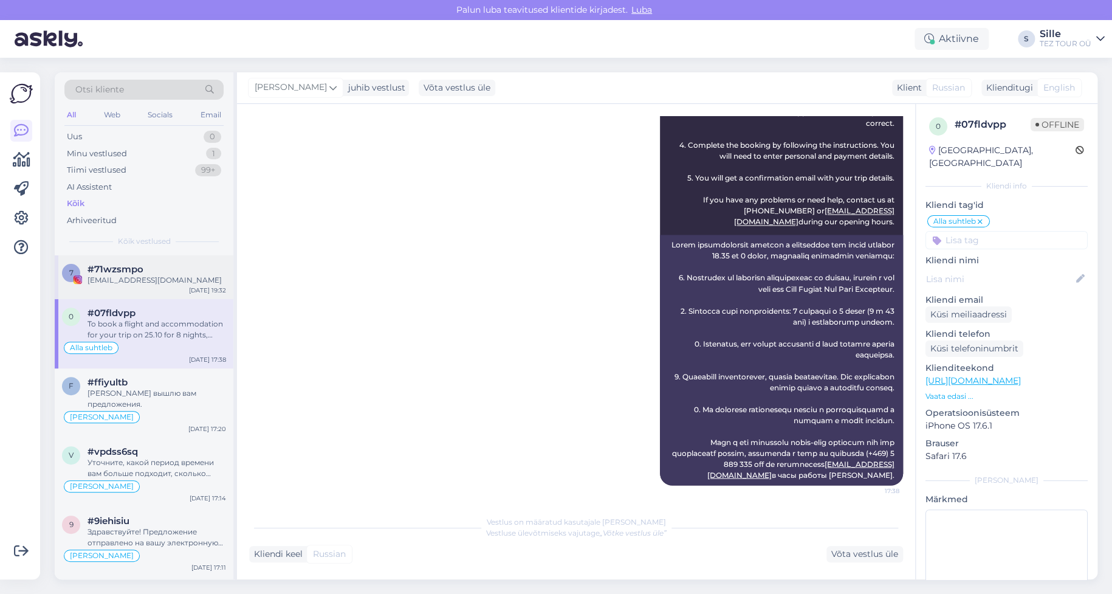
click at [169, 272] on div "#71wzsmpo" at bounding box center [156, 269] width 139 height 11
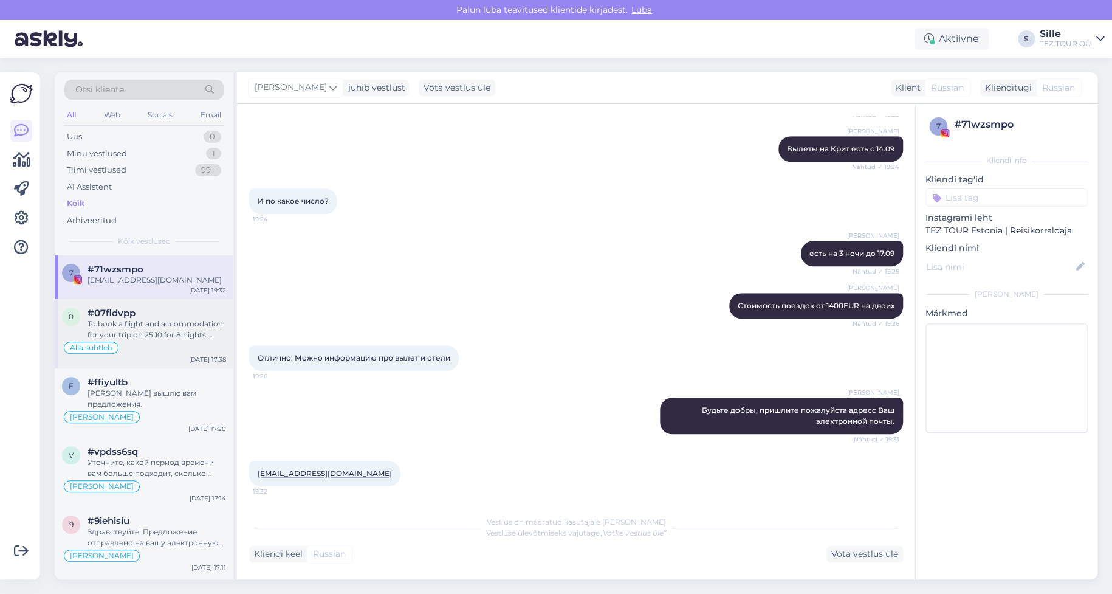
click at [154, 318] on div "To book a flight and accommodation for your trip on 25.10 for 8 nights, follow …" at bounding box center [156, 329] width 139 height 22
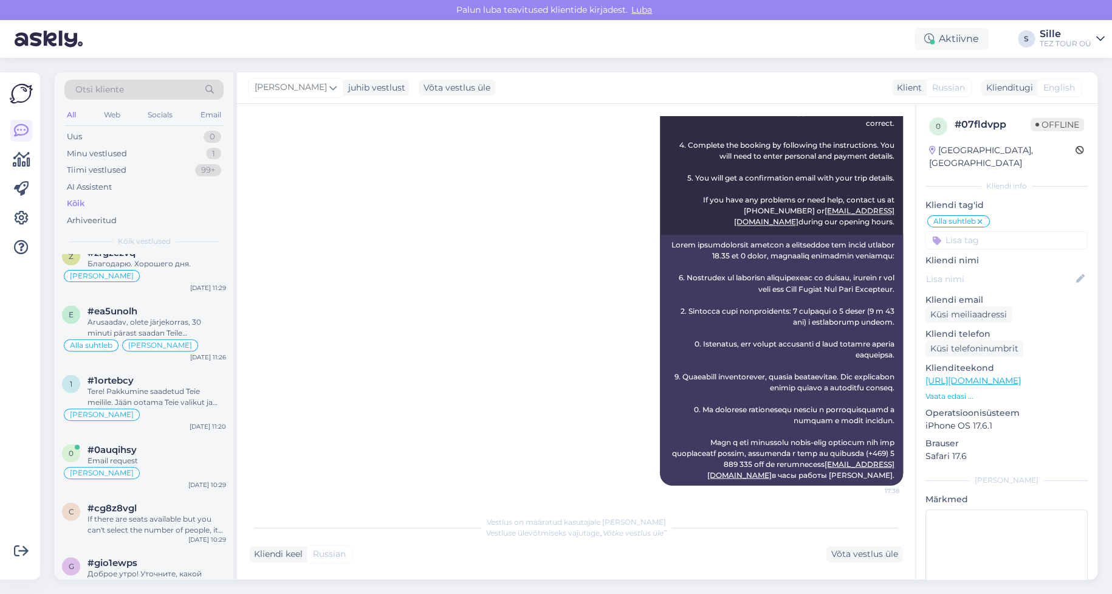
scroll to position [1701, 0]
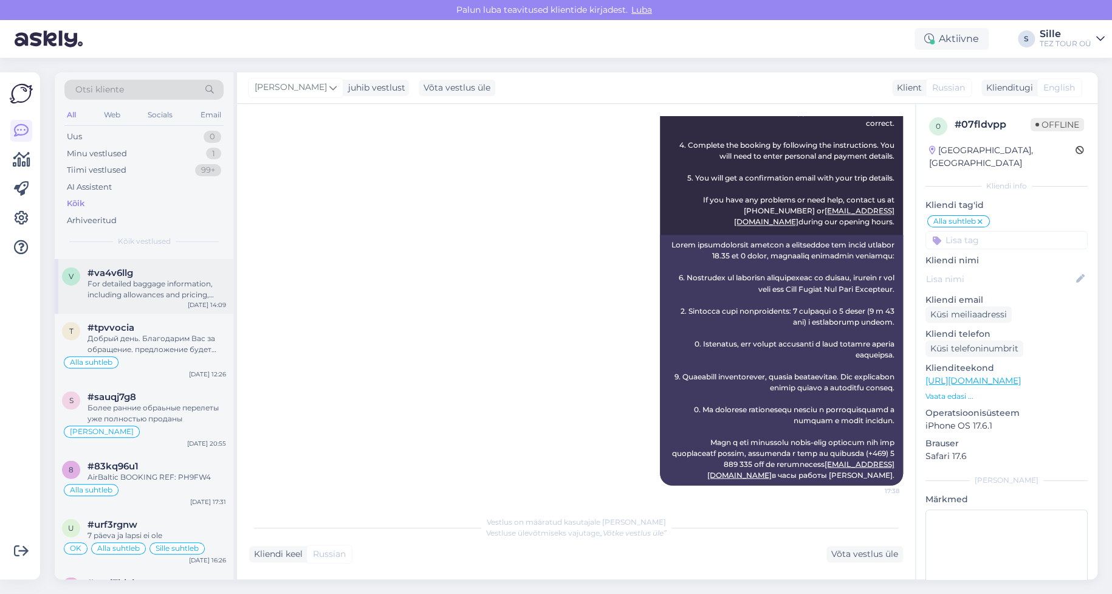
click at [137, 278] on div "For detailed baggage information, including allowances and pricing, please chec…" at bounding box center [156, 289] width 139 height 22
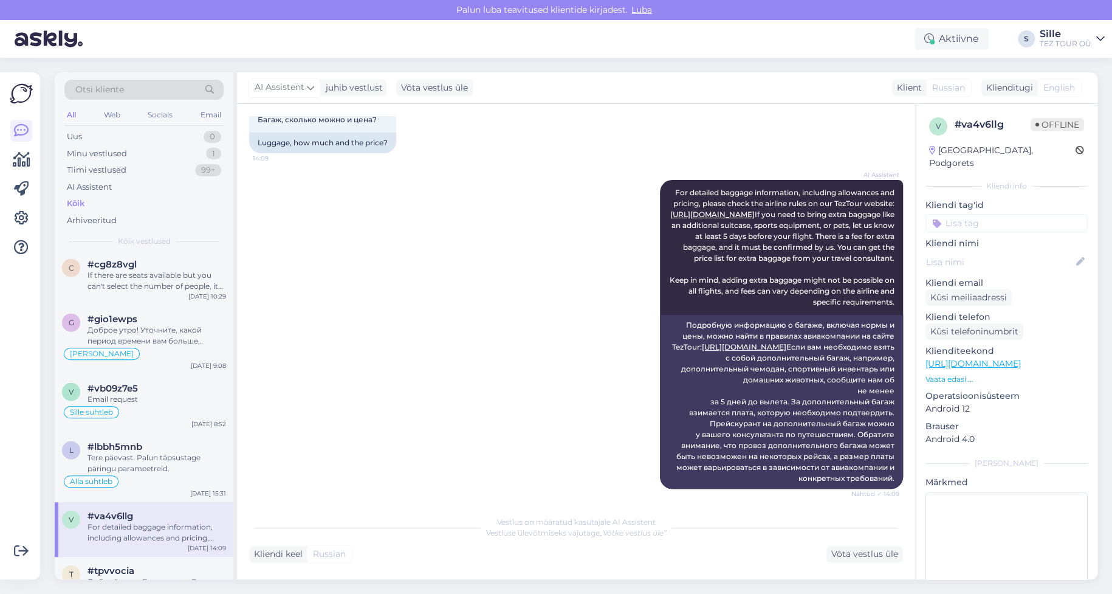
scroll to position [98, 0]
